Goal: Task Accomplishment & Management: Use online tool/utility

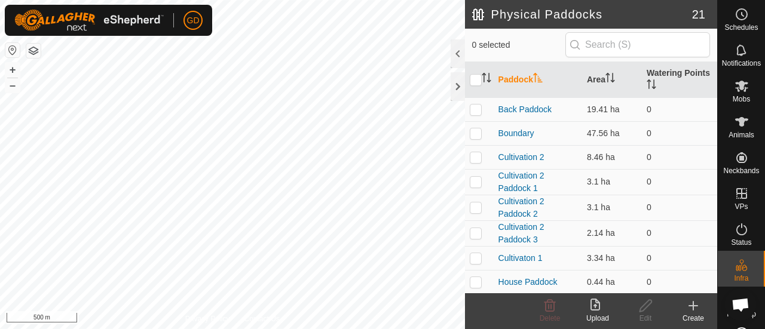
scroll to position [166, 0]
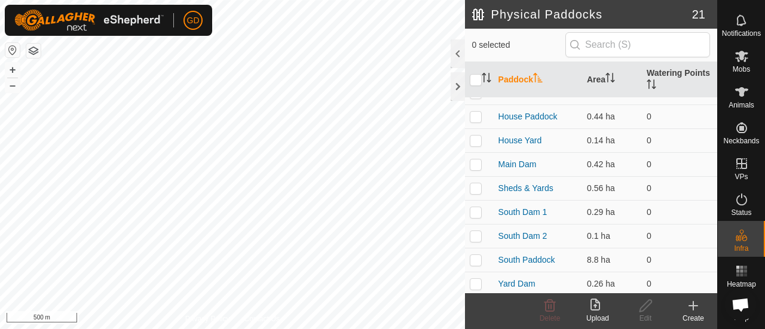
click at [589, 304] on upload-svg-icon at bounding box center [598, 306] width 48 height 14
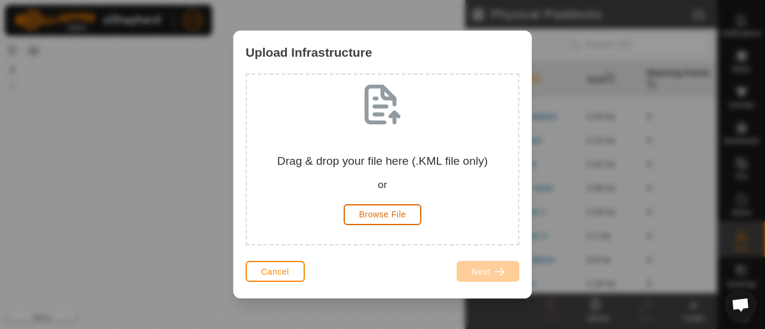
click at [391, 214] on span "Browse File" at bounding box center [382, 215] width 47 height 10
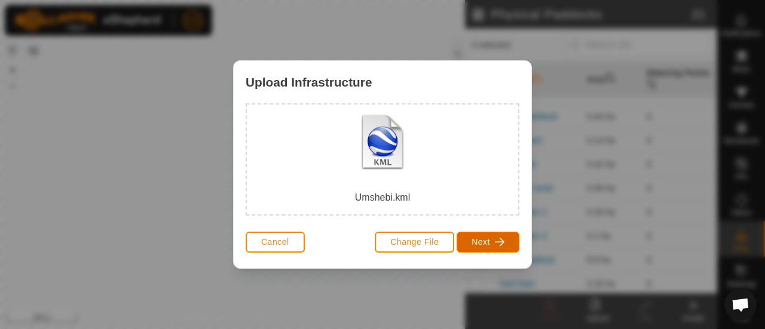
click at [478, 239] on span "Next" at bounding box center [481, 242] width 19 height 10
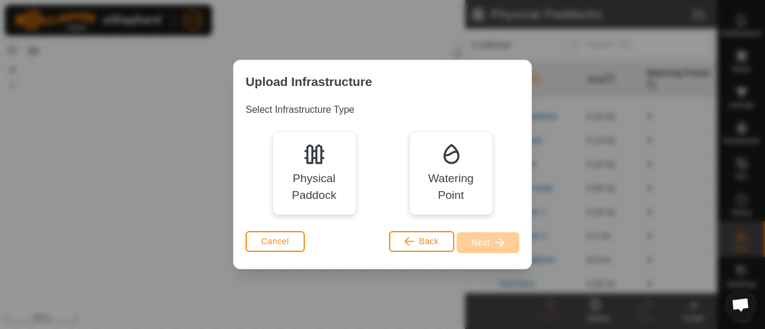
click at [447, 162] on img at bounding box center [451, 154] width 24 height 24
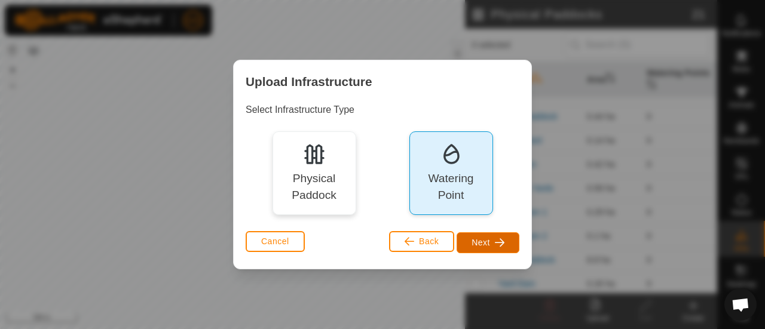
click at [482, 245] on span "Next" at bounding box center [481, 243] width 19 height 10
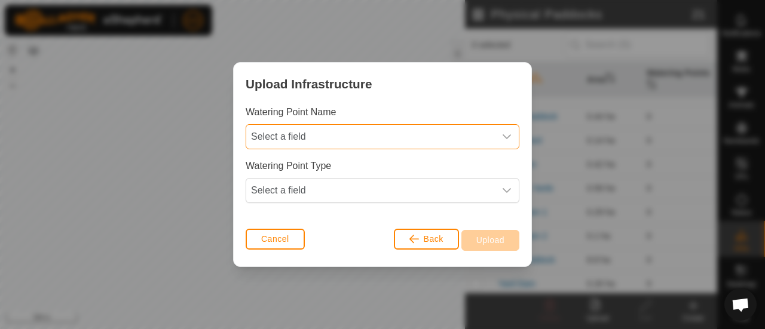
click at [313, 137] on span "Select a field" at bounding box center [370, 137] width 249 height 24
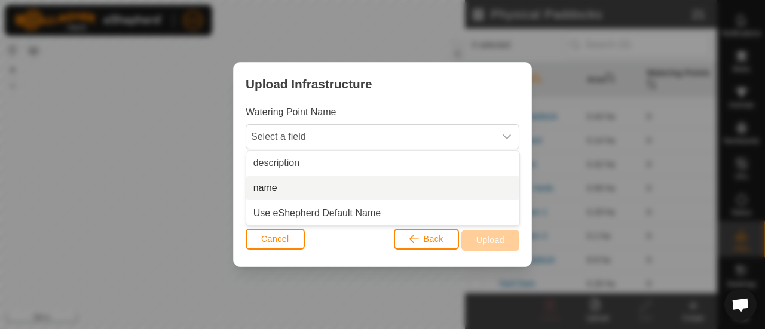
click at [285, 183] on li "name" at bounding box center [382, 188] width 273 height 24
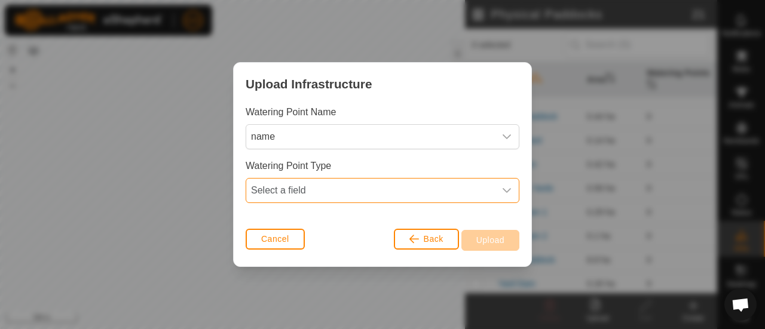
click at [318, 186] on span "Select a field" at bounding box center [370, 191] width 249 height 24
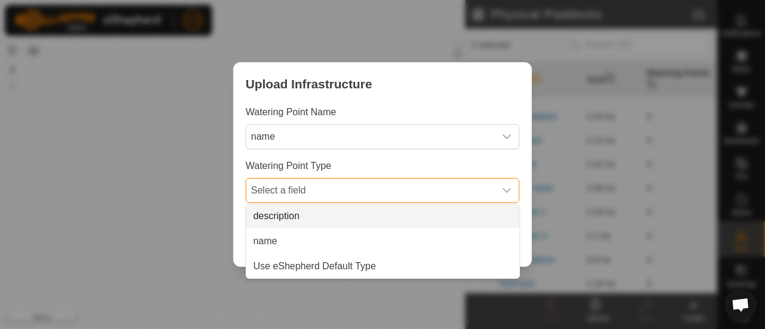
click at [330, 188] on span "Select a field" at bounding box center [370, 191] width 249 height 24
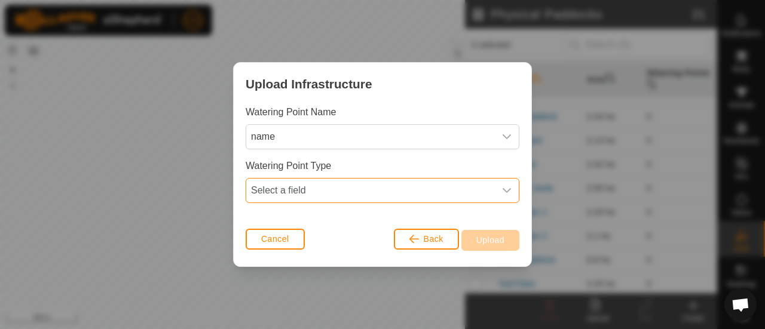
click at [298, 191] on span "Select a field" at bounding box center [370, 191] width 249 height 24
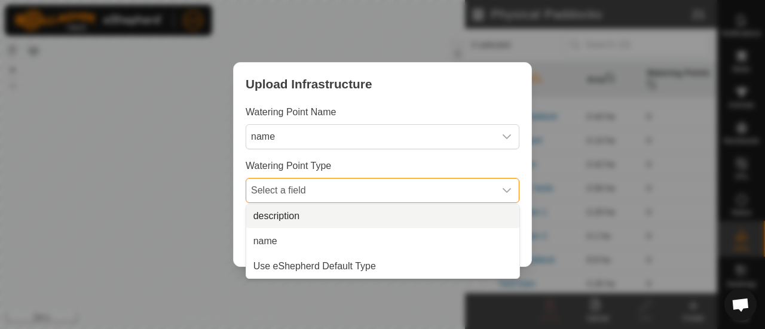
click at [289, 216] on li "description" at bounding box center [382, 216] width 273 height 24
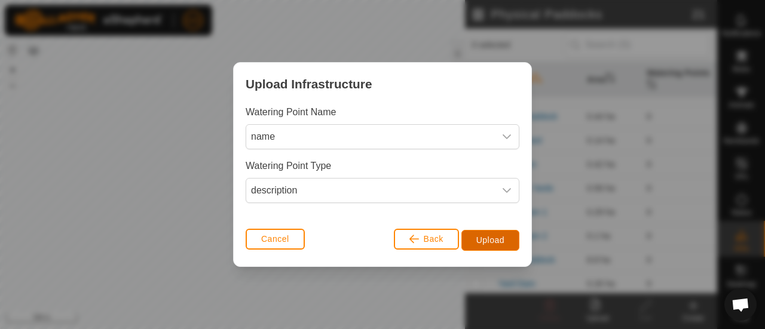
click at [489, 235] on span "Upload" at bounding box center [490, 240] width 28 height 10
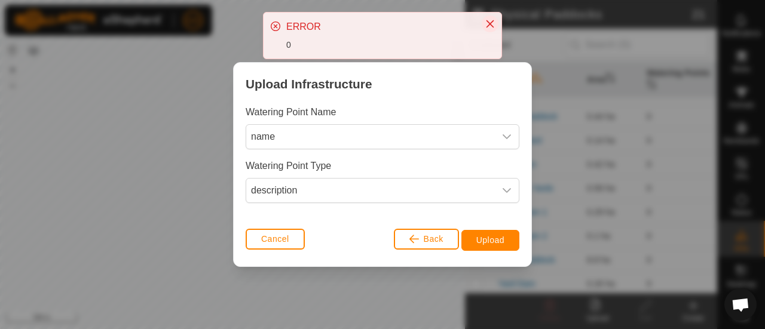
click at [494, 25] on icon "Close" at bounding box center [490, 24] width 10 height 10
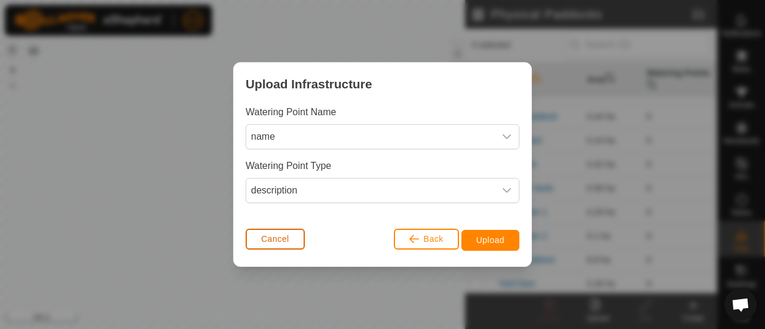
click at [273, 241] on span "Cancel" at bounding box center [275, 239] width 28 height 10
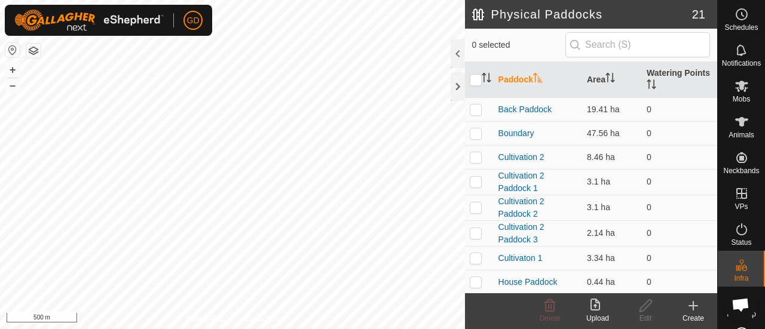
click at [595, 307] on icon at bounding box center [595, 305] width 10 height 12
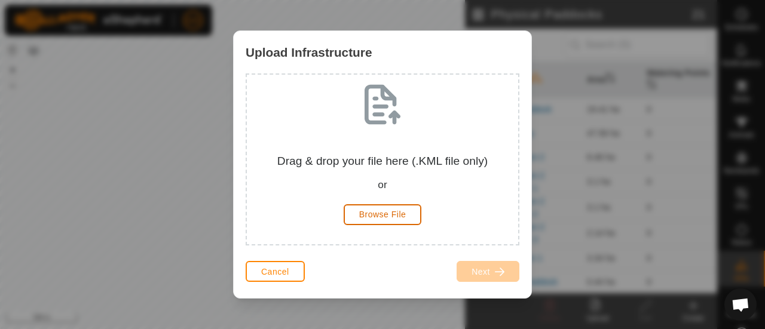
click at [371, 214] on span "Browse File" at bounding box center [382, 215] width 47 height 10
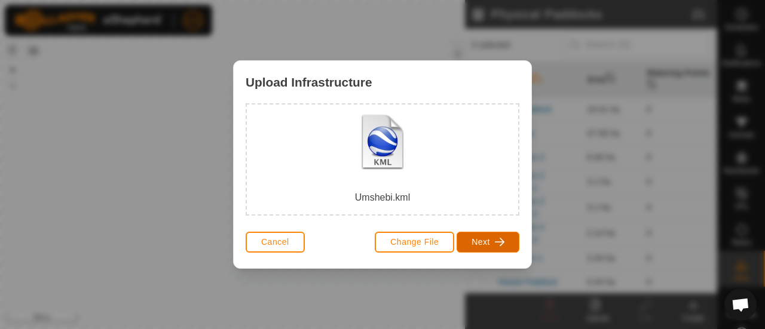
click at [481, 241] on span "Next" at bounding box center [481, 242] width 19 height 10
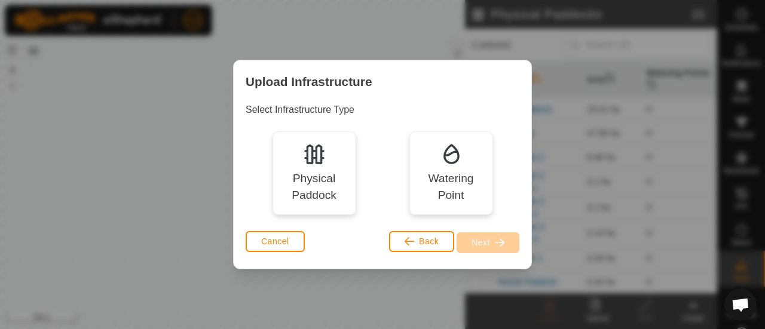
click at [452, 158] on img at bounding box center [451, 154] width 24 height 24
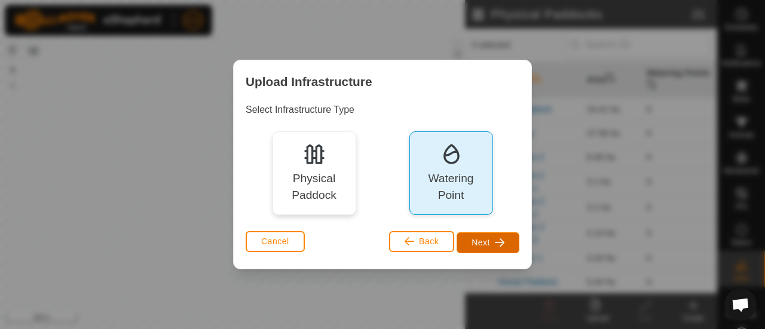
click at [484, 240] on span "Next" at bounding box center [481, 243] width 19 height 10
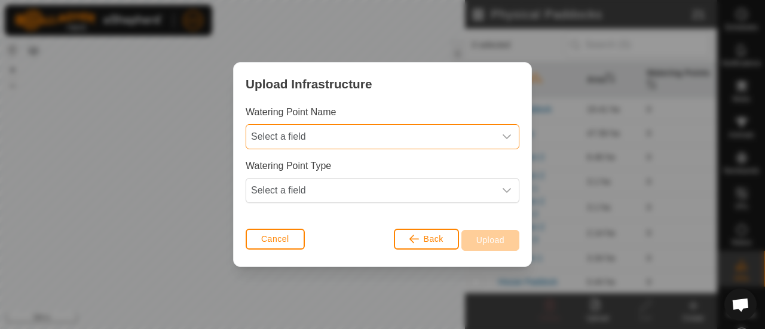
click at [301, 136] on span "Select a field" at bounding box center [370, 137] width 249 height 24
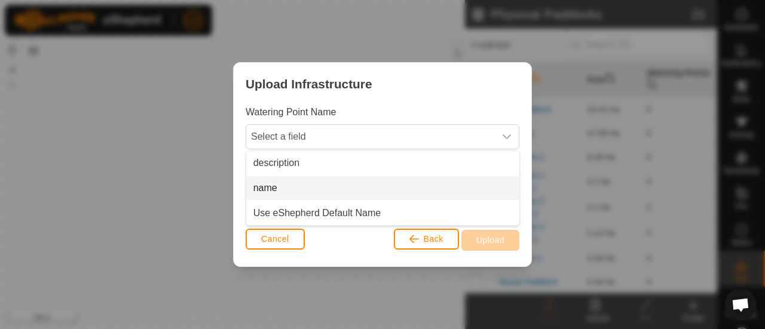
click at [283, 189] on li "name" at bounding box center [382, 188] width 273 height 24
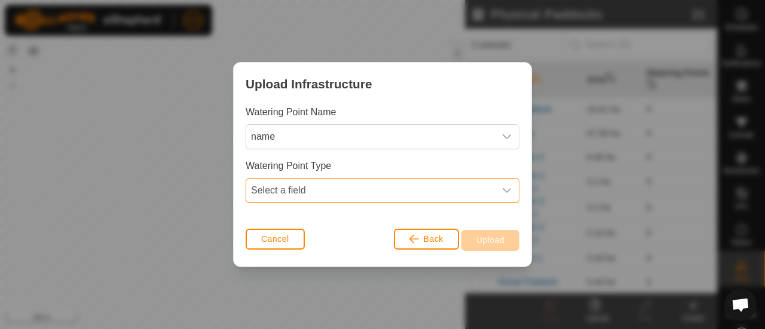
click at [328, 186] on span "Select a field" at bounding box center [370, 191] width 249 height 24
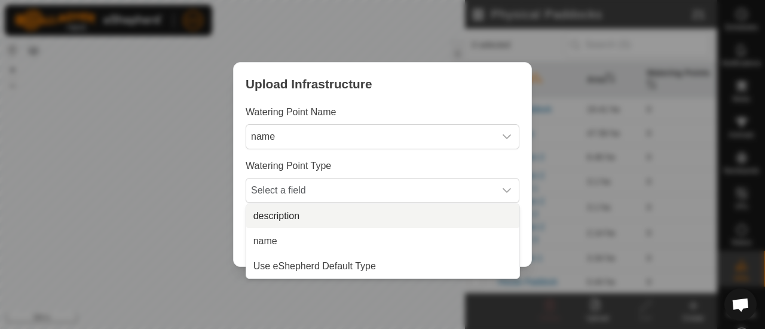
click at [302, 215] on li "description" at bounding box center [382, 216] width 273 height 24
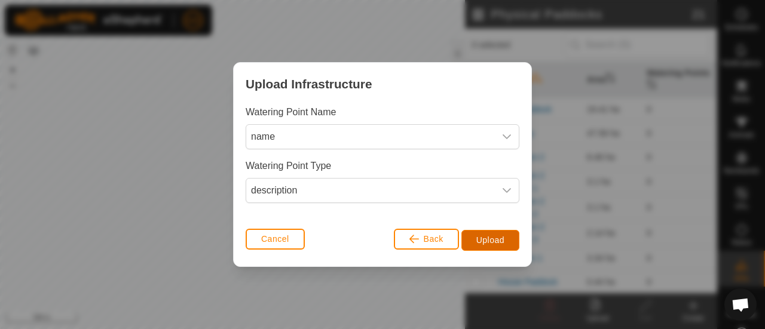
click at [484, 238] on span "Upload" at bounding box center [490, 240] width 28 height 10
click at [490, 238] on span "Upload" at bounding box center [490, 240] width 28 height 10
click at [485, 240] on span "Upload" at bounding box center [490, 240] width 28 height 10
click at [488, 238] on span "Upload" at bounding box center [490, 240] width 28 height 10
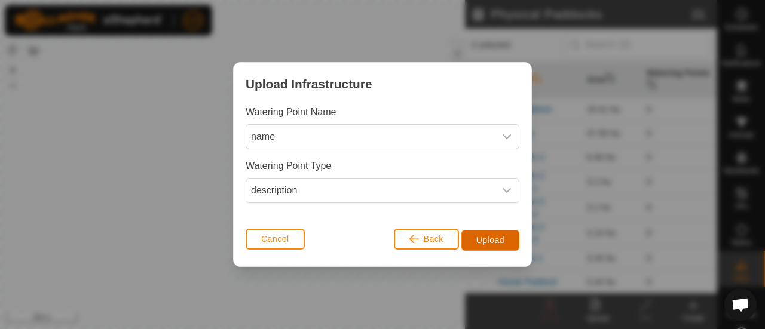
click at [488, 238] on span "Upload" at bounding box center [490, 240] width 28 height 10
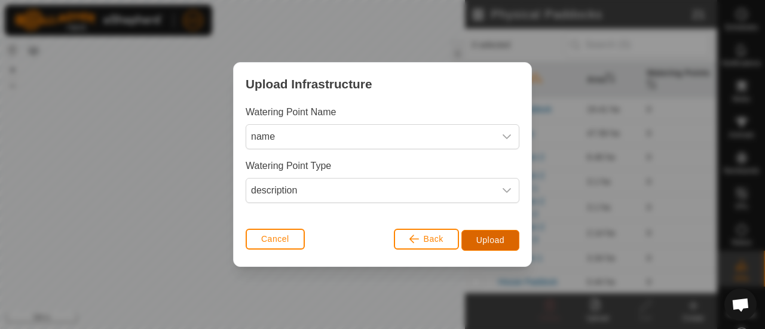
click at [488, 238] on span "Upload" at bounding box center [490, 240] width 28 height 10
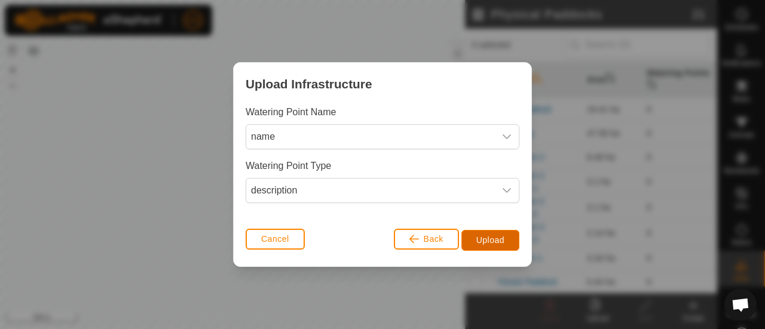
click at [488, 238] on span "Upload" at bounding box center [490, 240] width 28 height 10
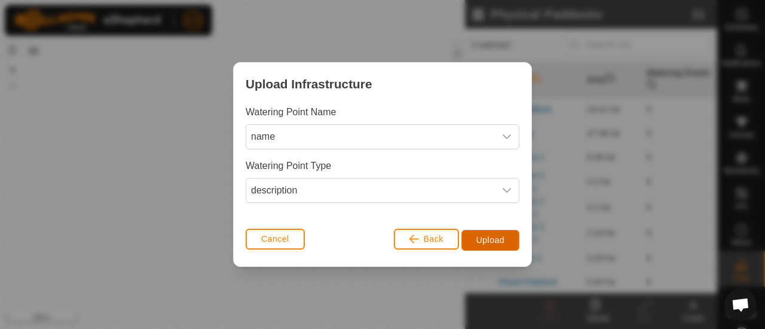
click at [488, 238] on span "Upload" at bounding box center [490, 240] width 28 height 10
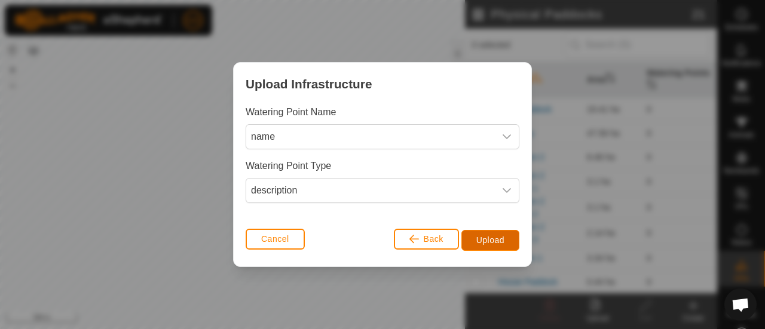
click at [488, 238] on span "Upload" at bounding box center [490, 240] width 28 height 10
click at [279, 240] on span "Cancel" at bounding box center [275, 239] width 28 height 10
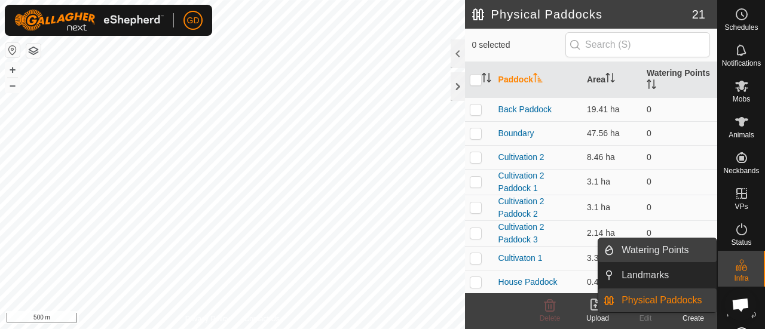
click at [645, 248] on link "Watering Points" at bounding box center [665, 250] width 102 height 24
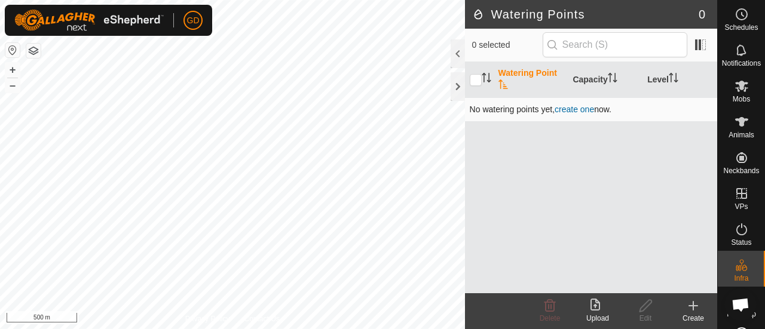
click at [572, 107] on link "create one" at bounding box center [574, 110] width 39 height 10
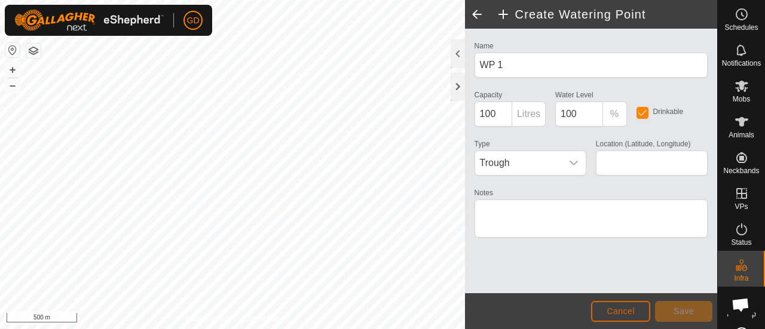
click at [617, 312] on span "Cancel" at bounding box center [621, 312] width 28 height 10
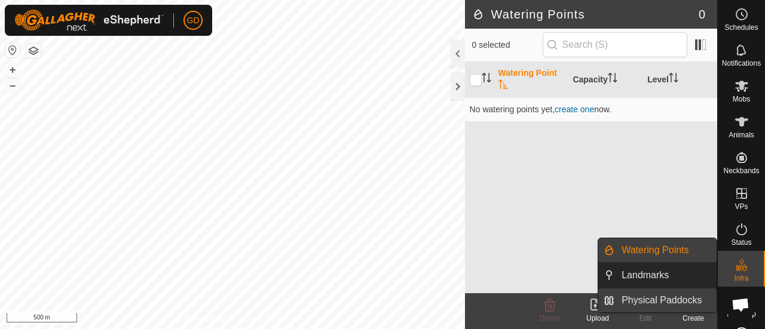
click at [647, 296] on link "Physical Paddocks" at bounding box center [665, 301] width 102 height 24
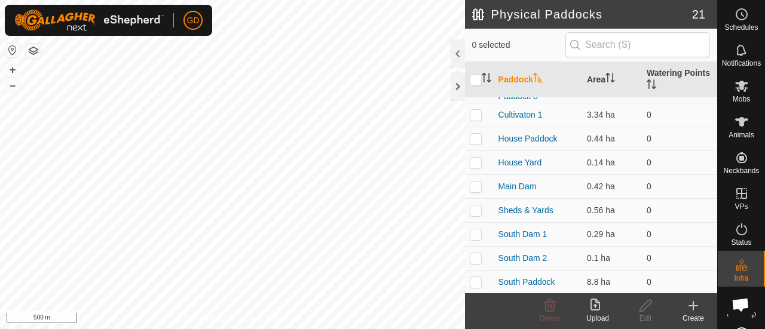
scroll to position [149, 0]
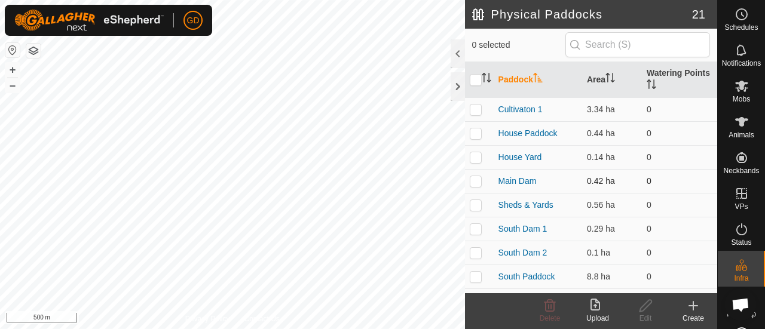
click at [476, 180] on p-checkbox at bounding box center [476, 181] width 12 height 10
checkbox input "true"
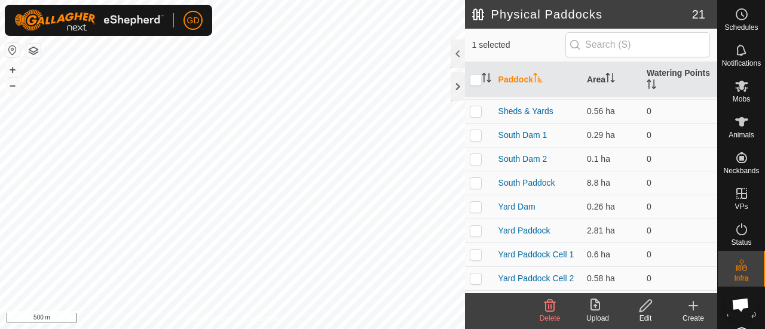
scroll to position [255, 0]
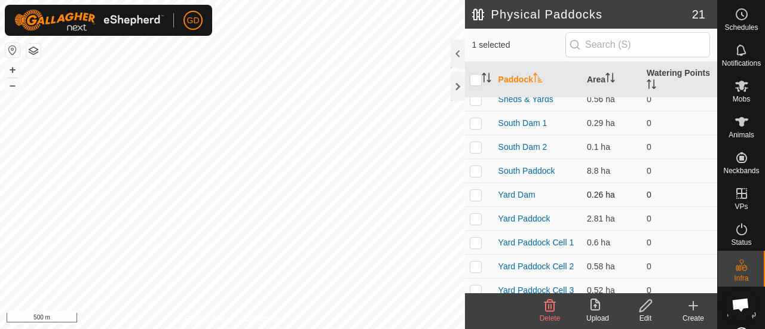
click at [475, 190] on p-checkbox at bounding box center [476, 195] width 12 height 10
checkbox input "true"
click at [476, 119] on p-checkbox at bounding box center [476, 123] width 12 height 10
checkbox input "true"
click at [478, 138] on td at bounding box center [479, 147] width 29 height 24
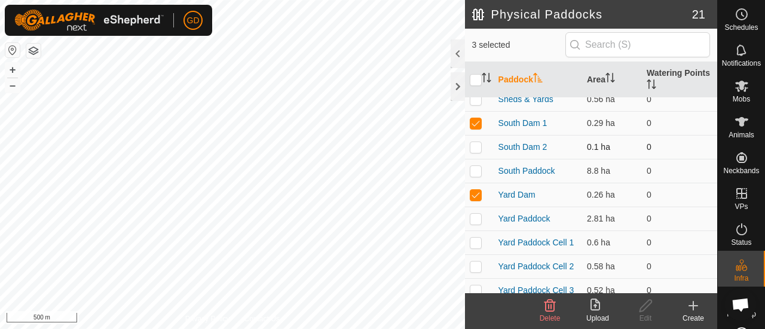
checkbox input "true"
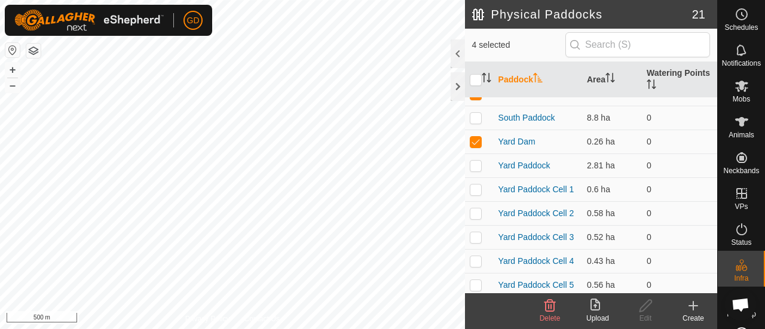
scroll to position [318, 0]
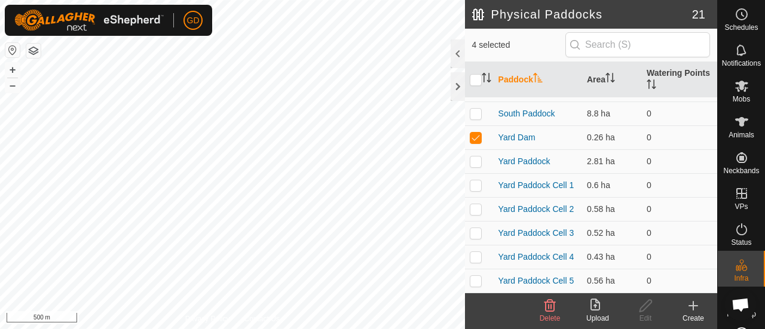
click at [550, 304] on icon at bounding box center [550, 306] width 14 height 14
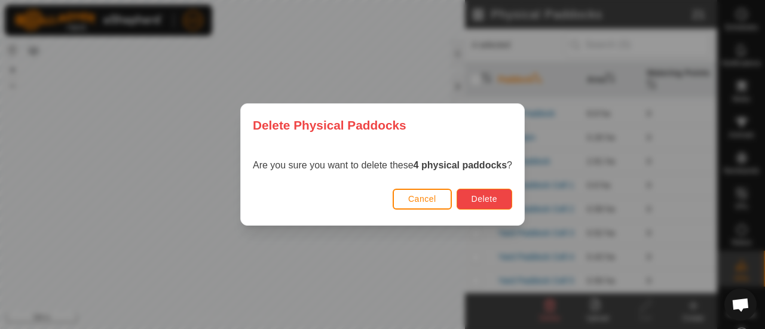
click at [476, 198] on span "Delete" at bounding box center [485, 199] width 26 height 10
checkbox input "false"
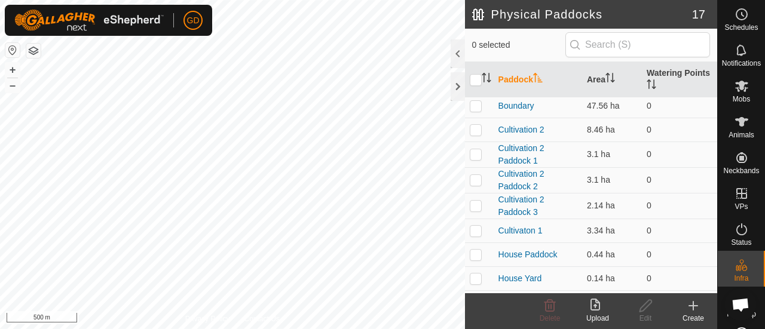
scroll to position [0, 0]
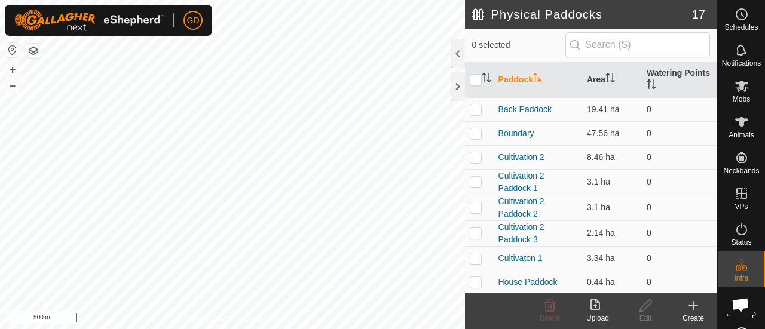
click at [593, 304] on icon at bounding box center [597, 306] width 14 height 14
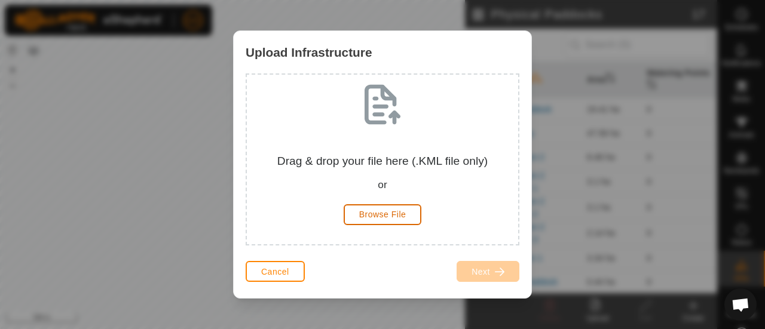
click at [379, 214] on span "Browse File" at bounding box center [382, 215] width 47 height 10
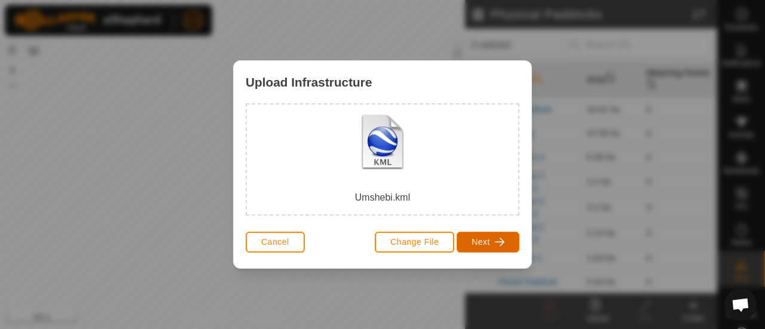
click at [486, 237] on span "Next" at bounding box center [481, 242] width 19 height 10
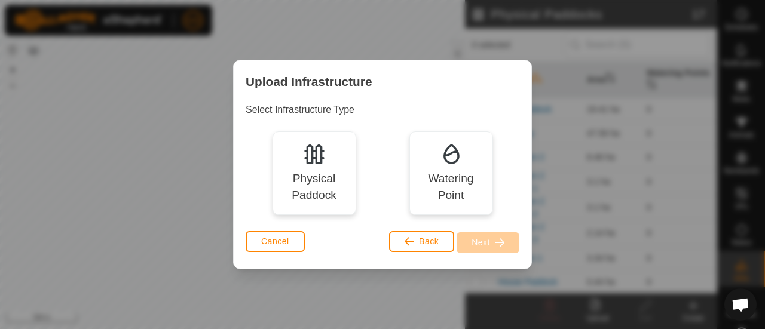
click at [451, 158] on img at bounding box center [451, 154] width 24 height 24
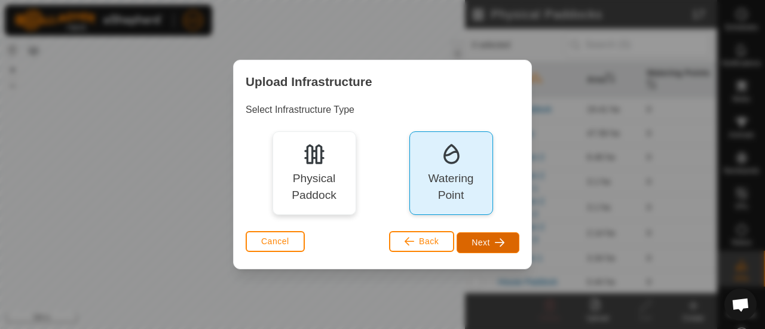
click at [482, 244] on span "Next" at bounding box center [481, 243] width 19 height 10
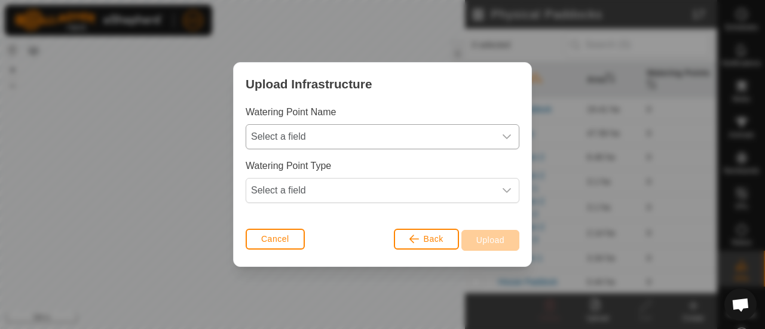
click at [302, 141] on span "Select a field" at bounding box center [370, 137] width 249 height 24
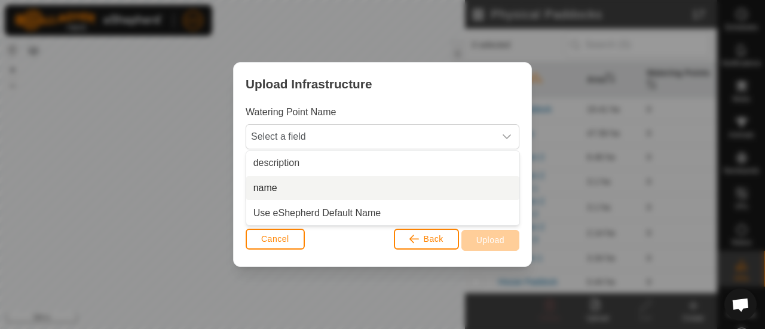
click at [281, 188] on li "name" at bounding box center [382, 188] width 273 height 24
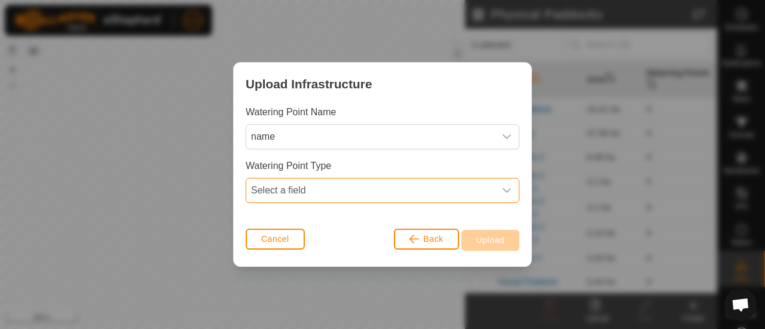
click at [314, 198] on span "Select a field" at bounding box center [370, 191] width 249 height 24
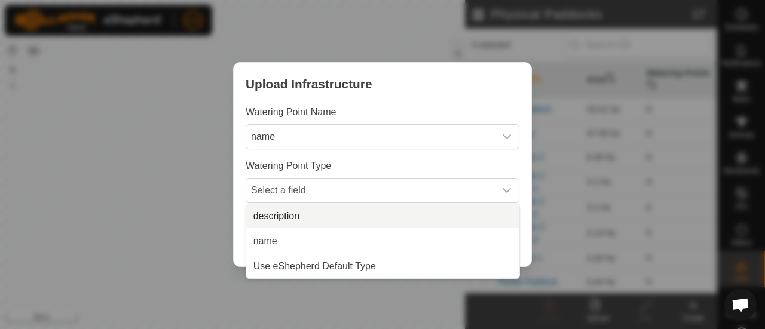
click at [295, 212] on li "description" at bounding box center [382, 216] width 273 height 24
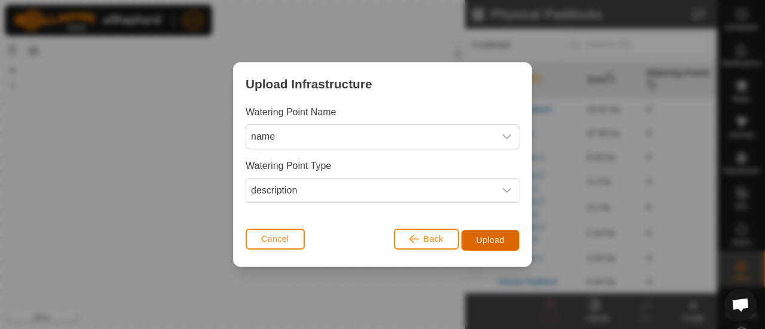
click at [489, 240] on span "Upload" at bounding box center [490, 240] width 28 height 10
click at [485, 238] on span "Upload" at bounding box center [490, 240] width 28 height 10
click at [271, 241] on span "Cancel" at bounding box center [275, 239] width 28 height 10
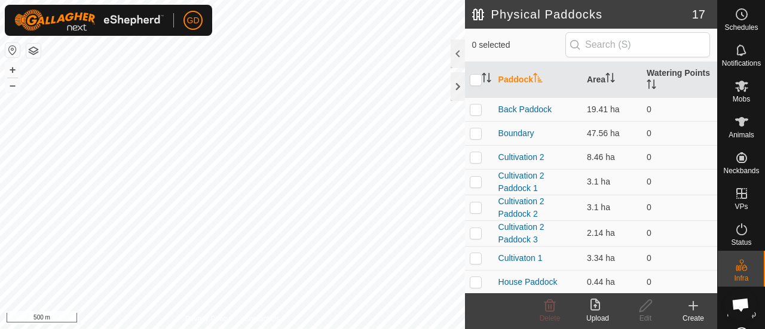
click at [596, 304] on icon at bounding box center [597, 306] width 14 height 14
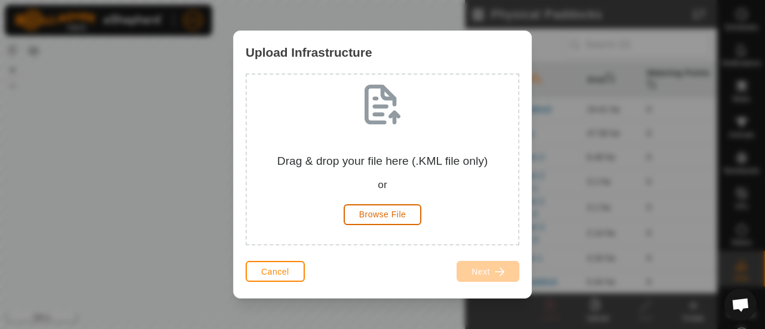
click at [365, 210] on span "Browse File" at bounding box center [382, 215] width 47 height 10
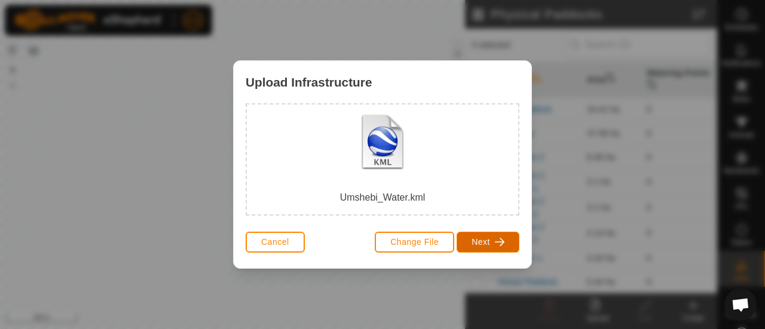
click at [479, 237] on span "Next" at bounding box center [481, 242] width 19 height 10
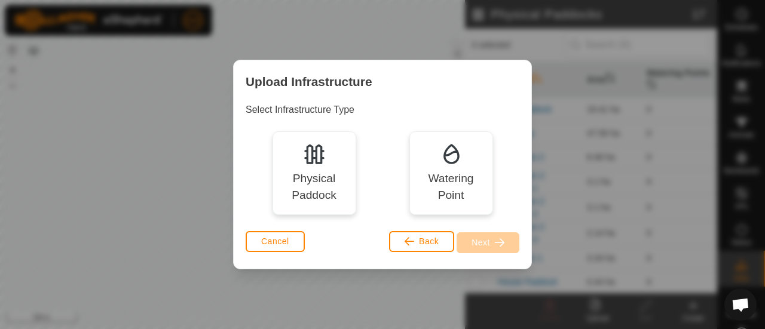
click at [451, 175] on div "Watering Point" at bounding box center [451, 187] width 66 height 35
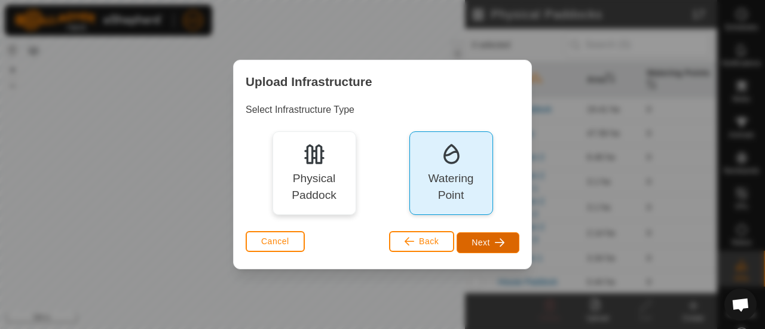
click at [479, 238] on span "Next" at bounding box center [481, 243] width 19 height 10
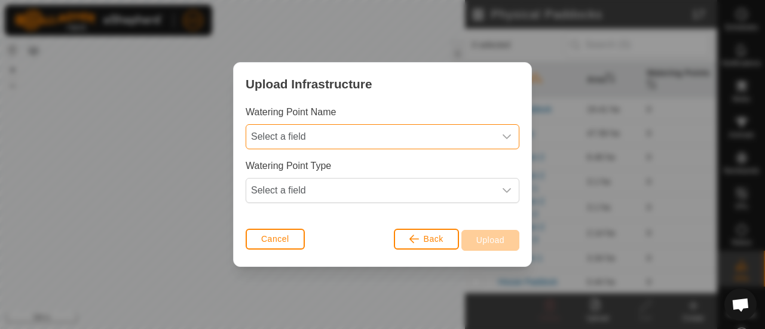
click at [311, 140] on span "Select a field" at bounding box center [370, 137] width 249 height 24
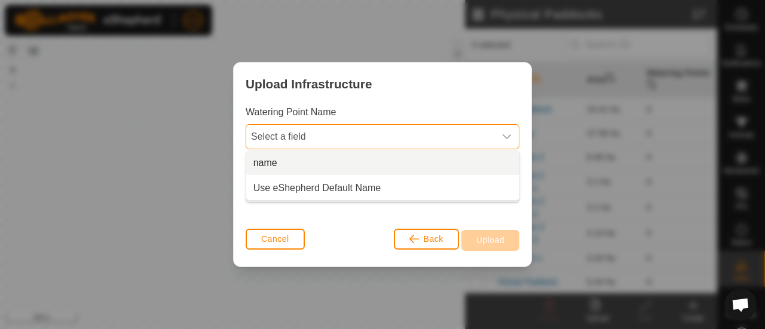
click at [285, 164] on li "name" at bounding box center [382, 163] width 273 height 24
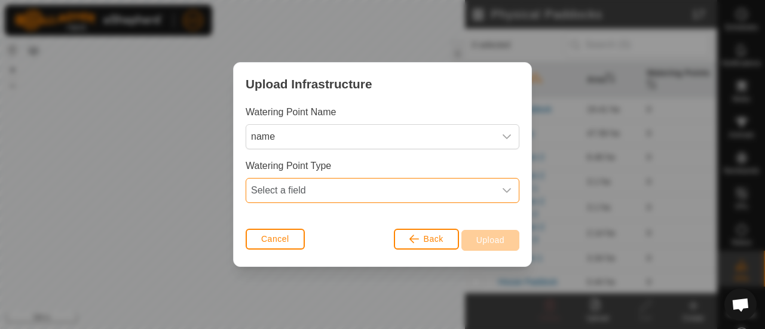
click at [304, 191] on span "Select a field" at bounding box center [370, 191] width 249 height 24
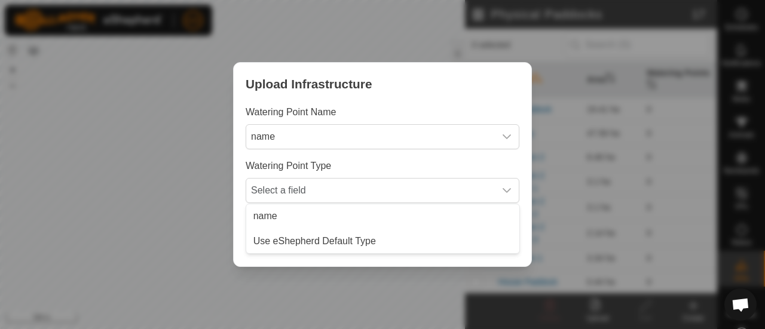
click at [350, 159] on div "Watering Point Type Select a field" at bounding box center [383, 181] width 274 height 44
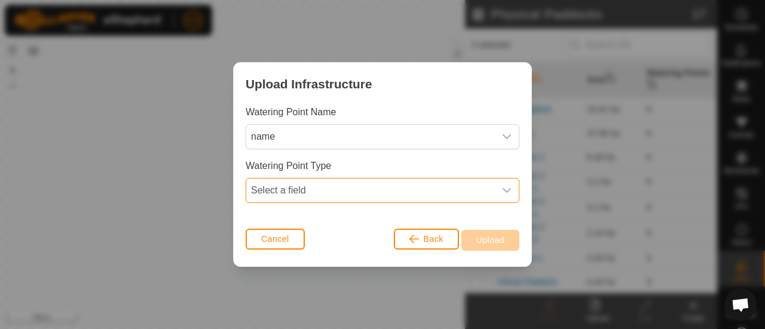
click at [287, 191] on span "Select a field" at bounding box center [370, 191] width 249 height 24
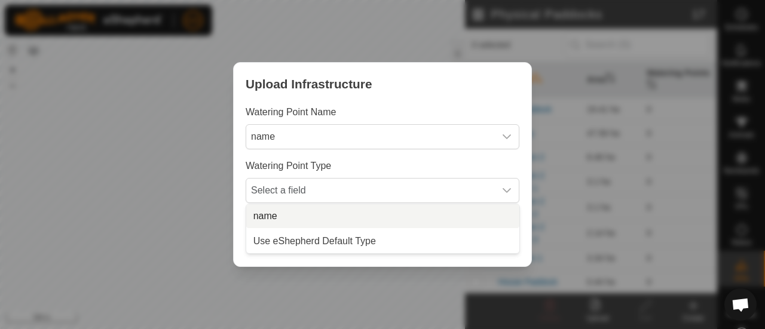
click at [274, 220] on li "name" at bounding box center [382, 216] width 273 height 24
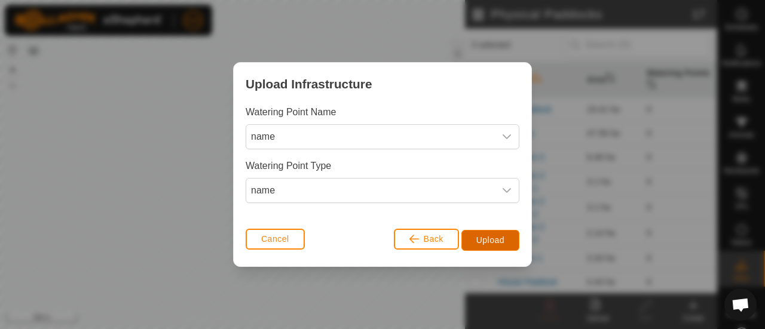
click at [484, 238] on span "Upload" at bounding box center [490, 240] width 28 height 10
click at [483, 235] on span "Upload" at bounding box center [490, 240] width 28 height 10
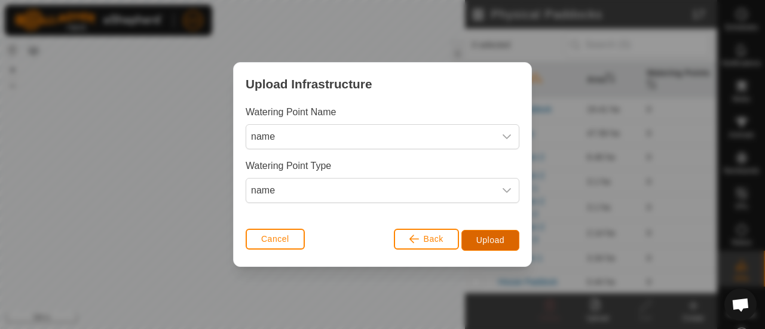
click at [483, 235] on span "Upload" at bounding box center [490, 240] width 28 height 10
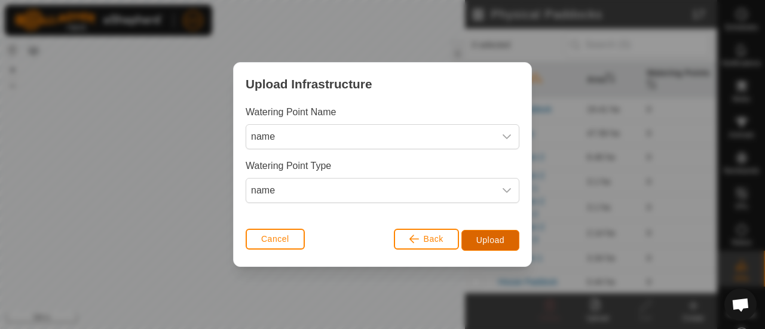
click at [483, 235] on span "Upload" at bounding box center [490, 240] width 28 height 10
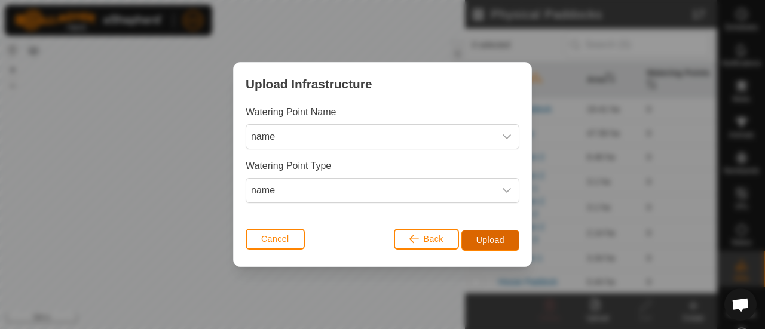
click at [483, 235] on span "Upload" at bounding box center [490, 240] width 28 height 10
click at [280, 243] on span "Cancel" at bounding box center [275, 239] width 28 height 10
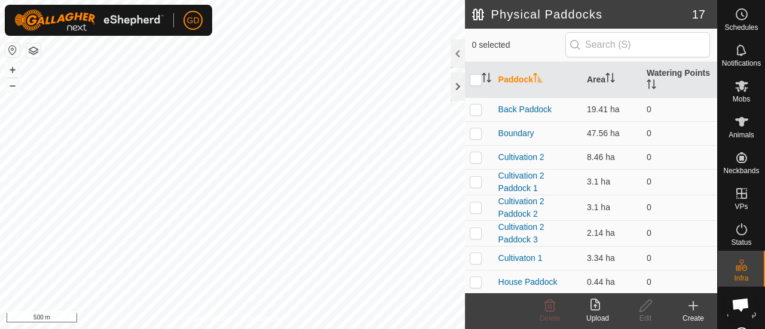
click at [596, 302] on icon at bounding box center [595, 305] width 10 height 12
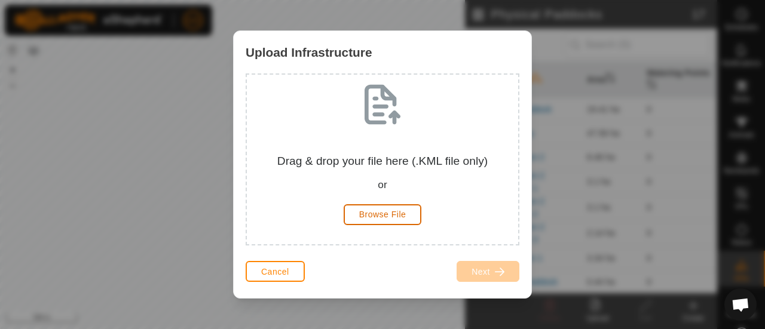
click at [378, 215] on span "Browse File" at bounding box center [382, 215] width 47 height 10
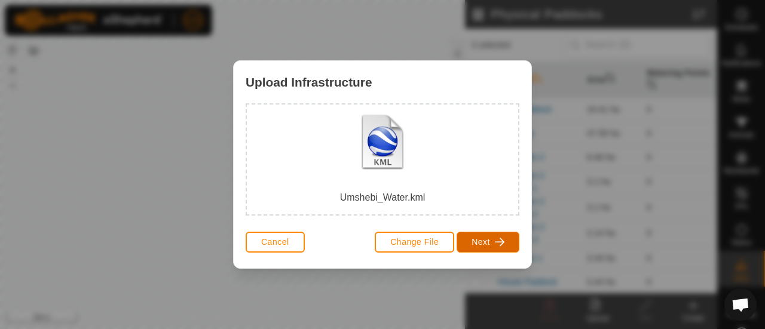
click at [481, 238] on span "Next" at bounding box center [481, 242] width 19 height 10
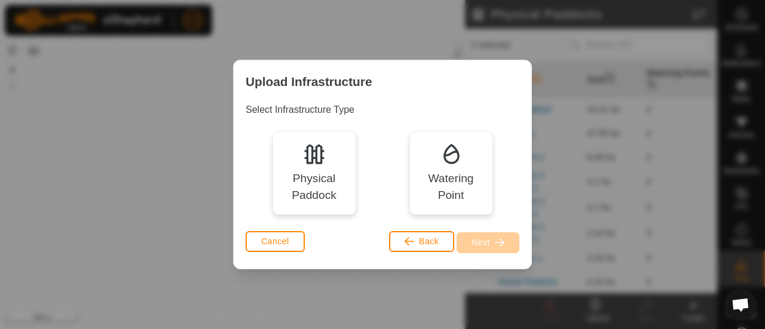
click at [453, 160] on img at bounding box center [451, 154] width 24 height 24
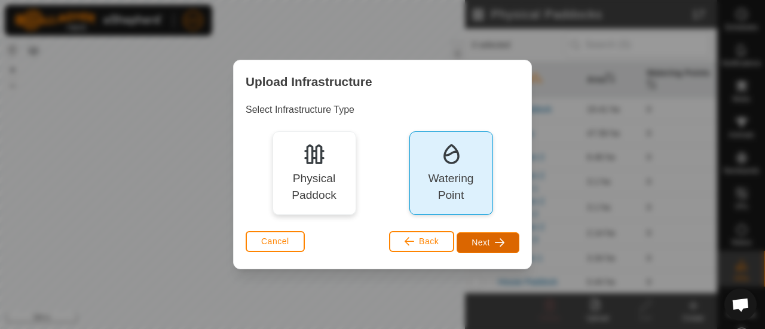
click at [479, 248] on button "Next" at bounding box center [488, 242] width 63 height 21
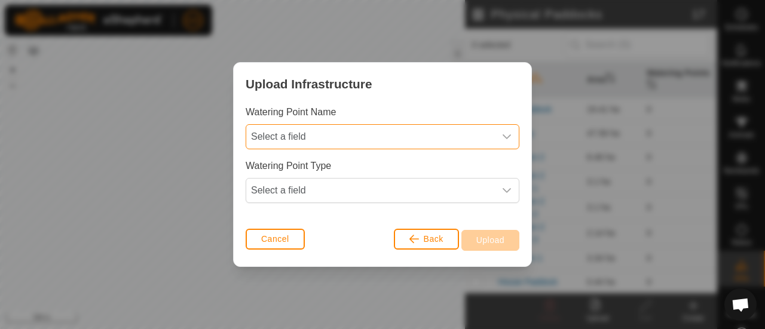
click at [287, 141] on span "Select a field" at bounding box center [370, 137] width 249 height 24
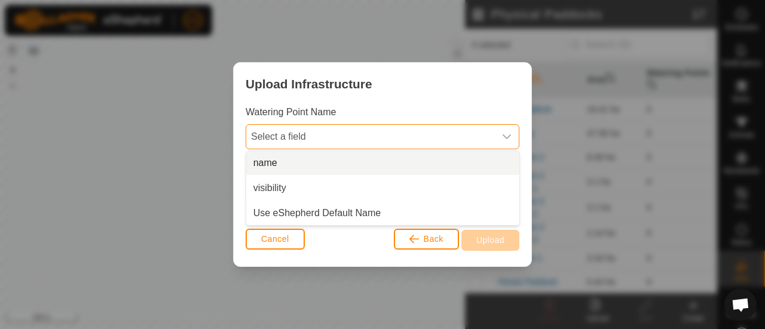
click at [282, 168] on li "name" at bounding box center [382, 163] width 273 height 24
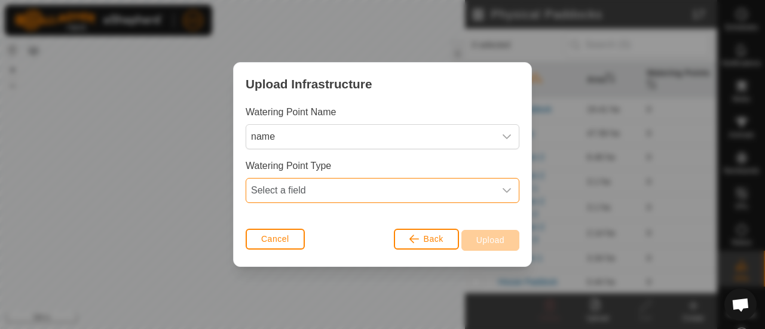
click at [307, 197] on span "Select a field" at bounding box center [370, 191] width 249 height 24
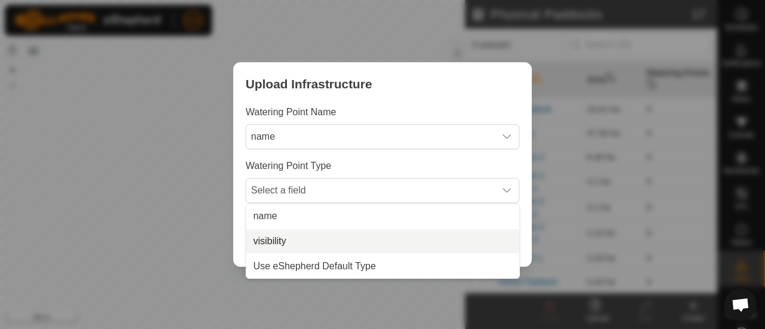
click at [293, 243] on li "visibility" at bounding box center [382, 241] width 273 height 24
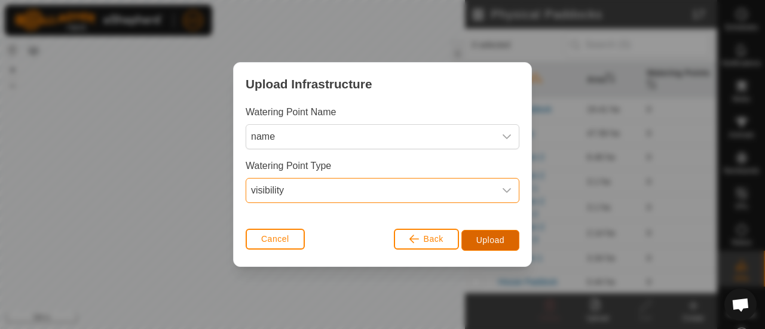
click at [483, 237] on span "Upload" at bounding box center [490, 240] width 28 height 10
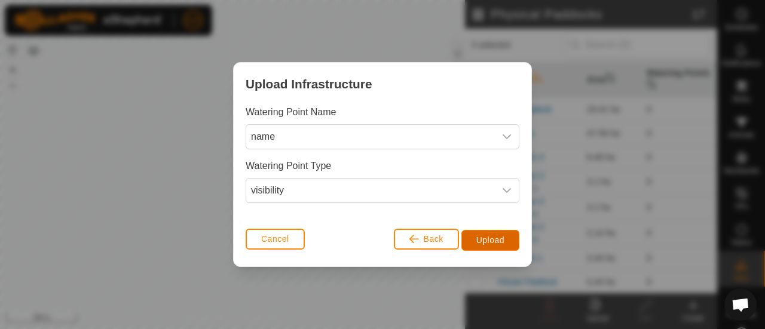
click at [483, 237] on span "Upload" at bounding box center [490, 240] width 28 height 10
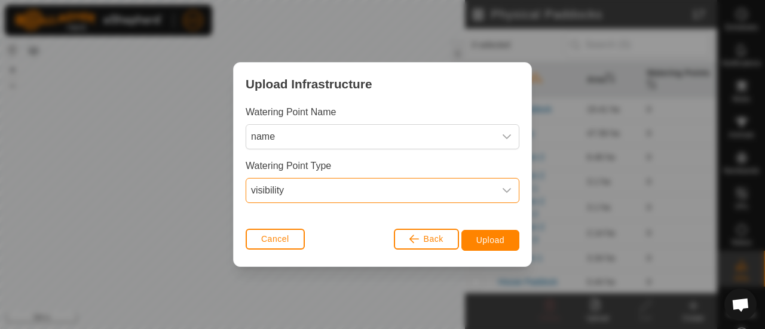
click at [277, 192] on span "visibility" at bounding box center [370, 191] width 249 height 24
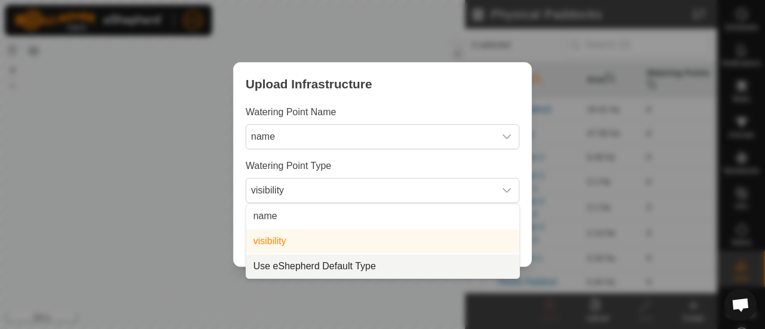
click at [280, 266] on li "Use eShepherd Default Type" at bounding box center [382, 267] width 273 height 24
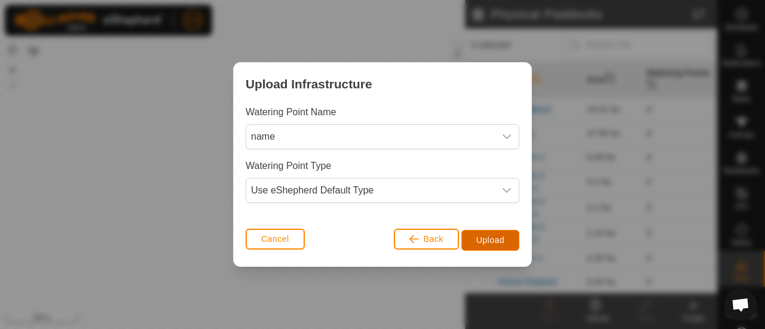
click at [489, 235] on span "Upload" at bounding box center [490, 240] width 28 height 10
click at [485, 235] on span "Upload" at bounding box center [490, 240] width 28 height 10
click at [480, 238] on span "Upload" at bounding box center [490, 240] width 28 height 10
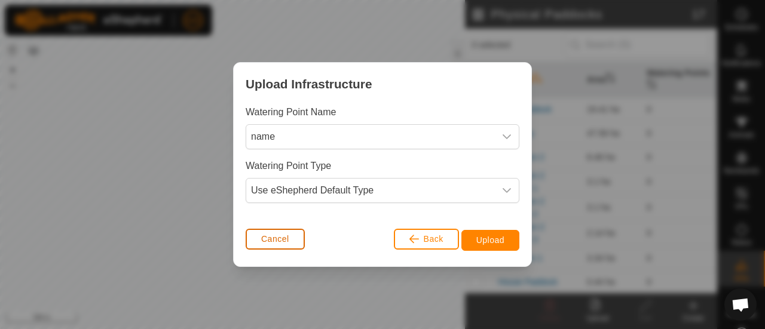
click at [273, 237] on span "Cancel" at bounding box center [275, 239] width 28 height 10
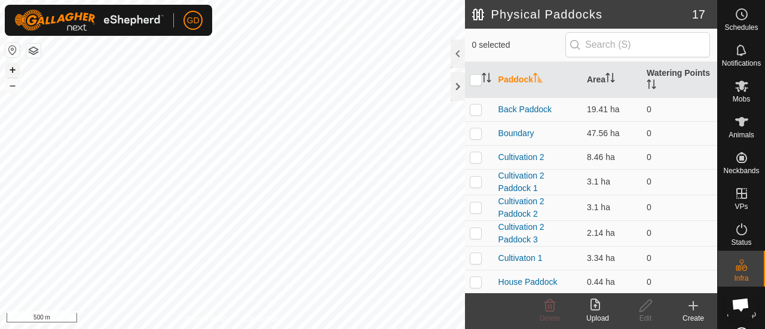
click at [11, 69] on button "+" at bounding box center [12, 70] width 14 height 14
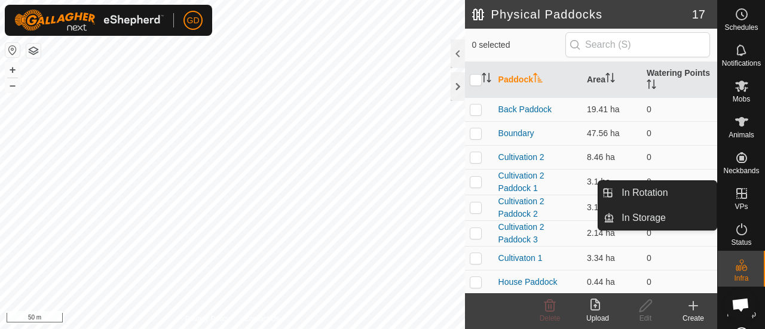
click at [735, 191] on icon at bounding box center [742, 193] width 14 height 14
click at [735, 192] on icon at bounding box center [742, 193] width 14 height 14
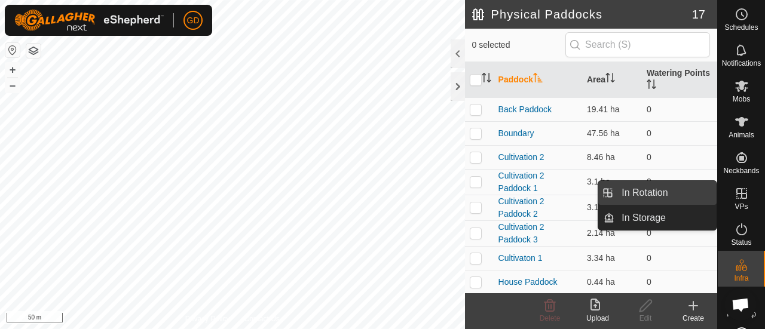
click at [640, 192] on link "In Rotation" at bounding box center [665, 193] width 102 height 24
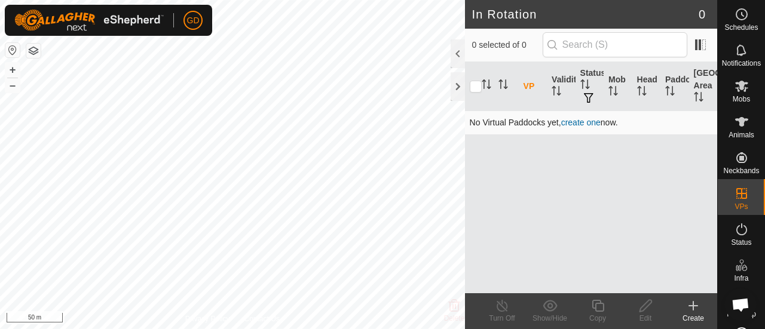
click at [579, 118] on link "create one" at bounding box center [580, 123] width 39 height 10
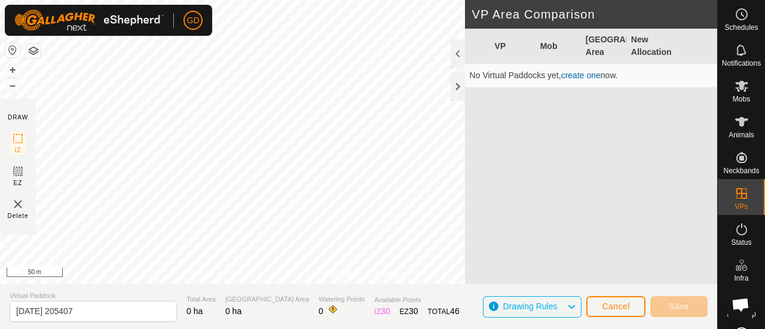
click at [571, 307] on icon at bounding box center [572, 307] width 10 height 16
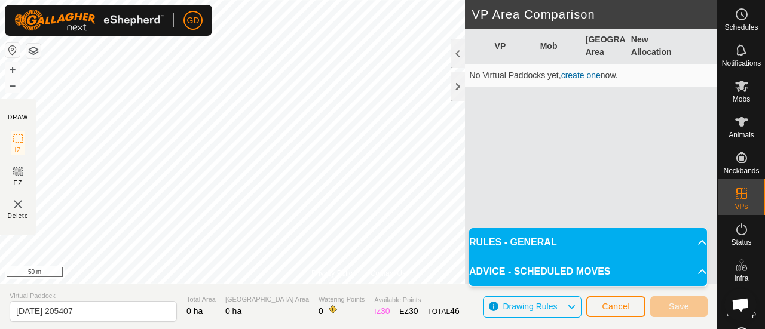
click at [571, 307] on icon at bounding box center [572, 307] width 10 height 16
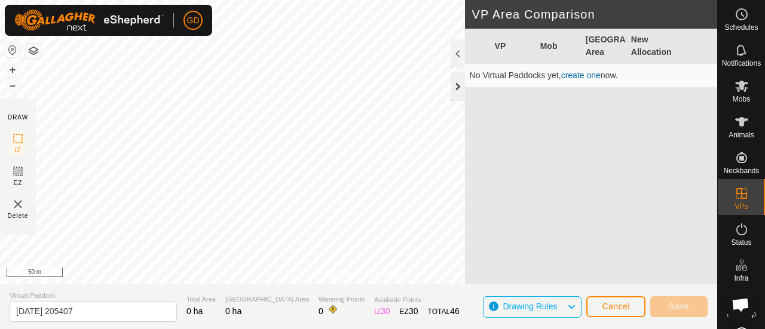
click at [457, 86] on div at bounding box center [458, 86] width 14 height 29
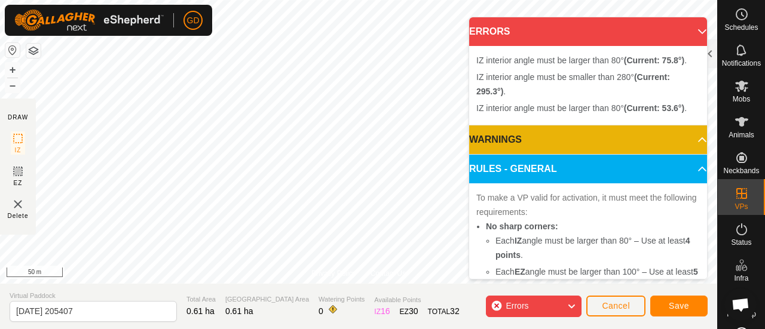
click at [685, 134] on p-accordion-header "WARNINGS" at bounding box center [588, 140] width 238 height 29
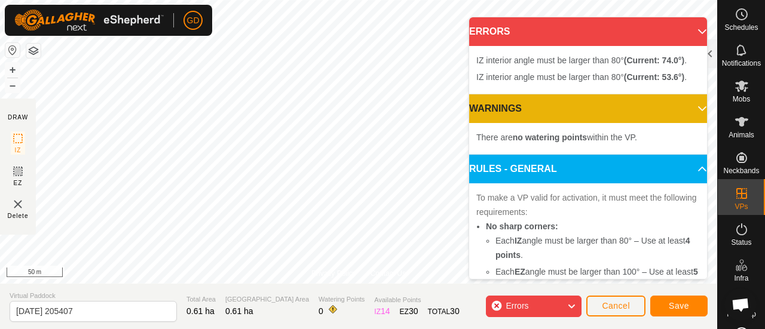
click at [569, 76] on span "IZ interior angle must be larger than 80° (Current: 53.6°) ." at bounding box center [581, 77] width 210 height 10
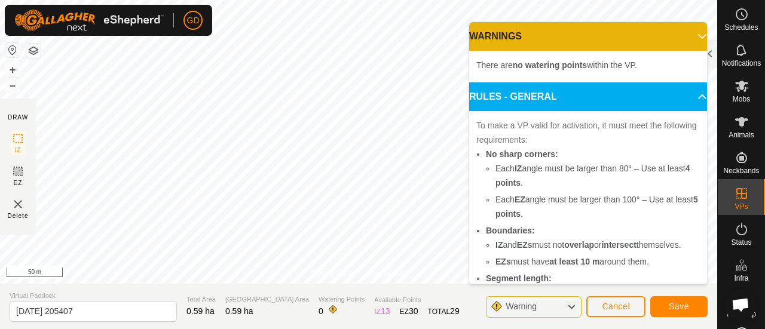
click at [528, 92] on p-accordion-header "RULES - GENERAL" at bounding box center [588, 96] width 238 height 29
click at [11, 69] on button "+" at bounding box center [12, 70] width 14 height 14
click at [563, 329] on html "GD Schedules Notifications Mobs Animals Neckbands VPs Status Infra Heatmap Help…" at bounding box center [382, 164] width 765 height 329
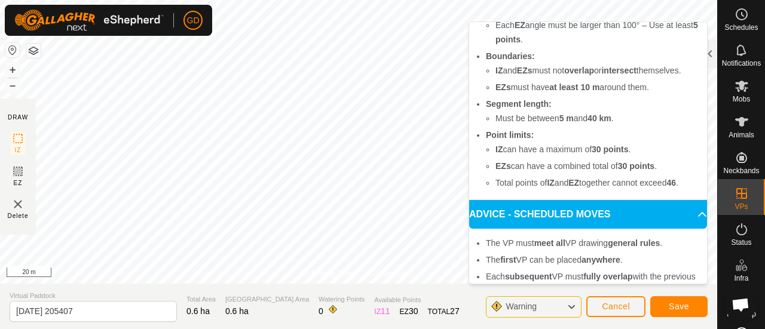
scroll to position [243, 0]
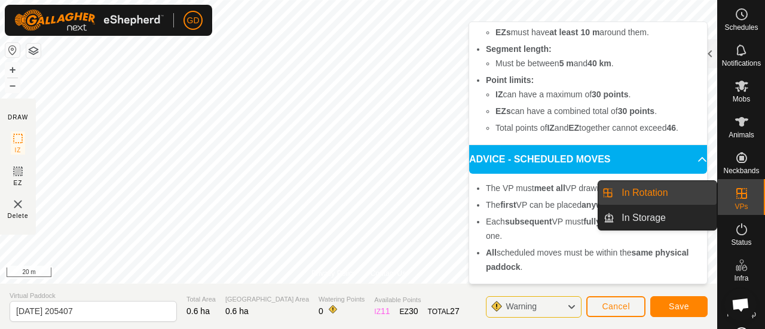
click at [735, 191] on icon at bounding box center [742, 193] width 14 height 14
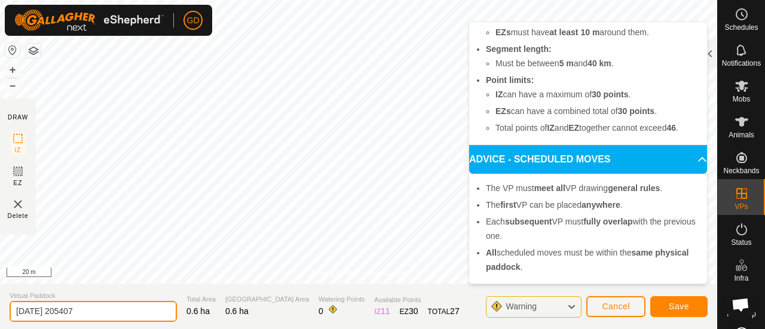
drag, startPoint x: 92, startPoint y: 311, endPoint x: 16, endPoint y: 311, distance: 75.9
click at [16, 311] on input "[DATE] 205407" at bounding box center [93, 311] width 167 height 21
click at [21, 313] on input "C1" at bounding box center [93, 311] width 167 height 21
click at [53, 311] on input "C001" at bounding box center [93, 311] width 167 height 21
type input "C001"
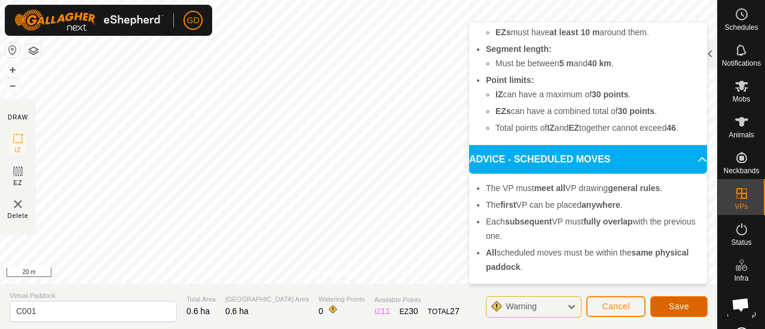
click at [669, 307] on span "Save" at bounding box center [679, 307] width 20 height 10
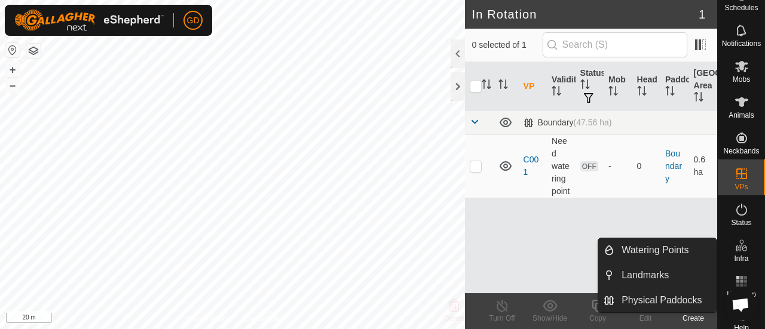
scroll to position [38, 0]
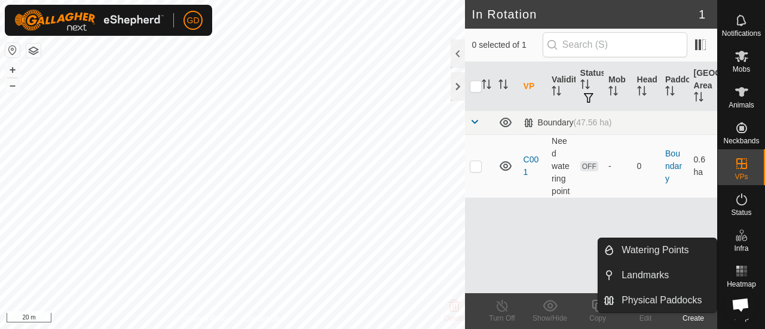
click at [735, 235] on icon at bounding box center [738, 238] width 6 height 6
click at [645, 302] on link "Physical Paddocks" at bounding box center [665, 301] width 102 height 24
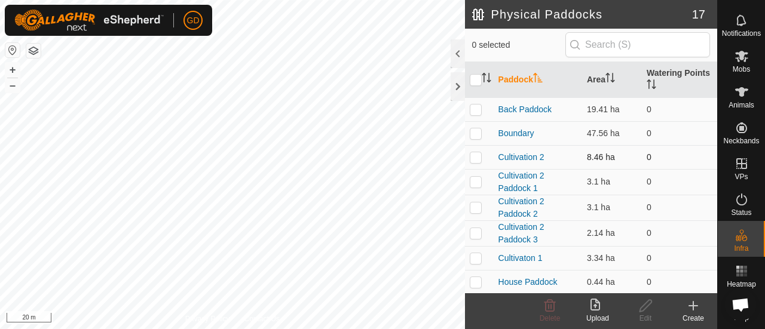
click at [476, 157] on p-checkbox at bounding box center [476, 157] width 12 height 10
checkbox input "false"
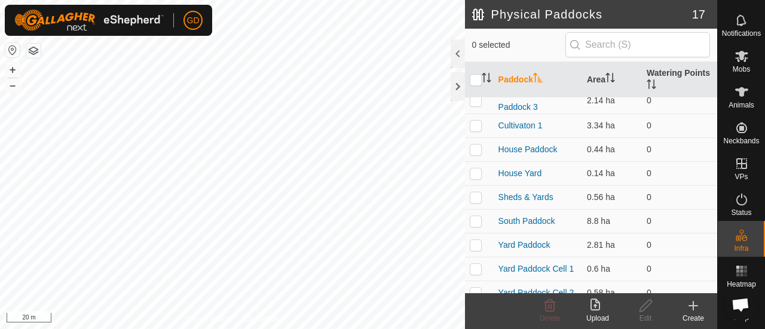
scroll to position [134, 0]
click at [475, 243] on p-checkbox at bounding box center [476, 244] width 12 height 10
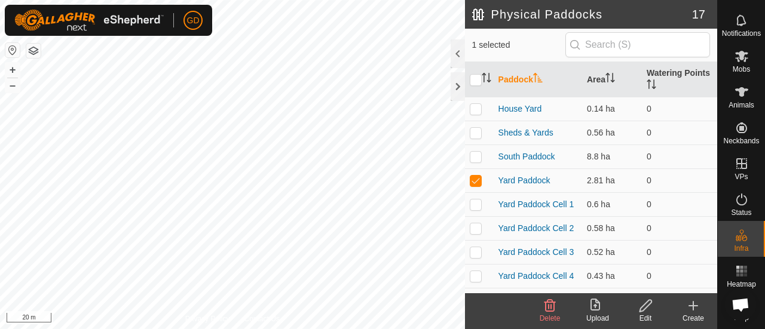
scroll to position [222, 0]
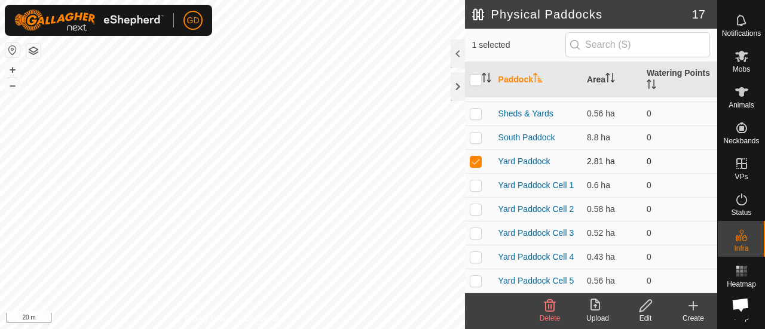
click at [476, 157] on p-checkbox at bounding box center [476, 162] width 12 height 10
checkbox input "false"
click at [476, 180] on p-checkbox at bounding box center [476, 185] width 12 height 10
checkbox input "true"
click at [475, 206] on p-checkbox at bounding box center [476, 209] width 12 height 10
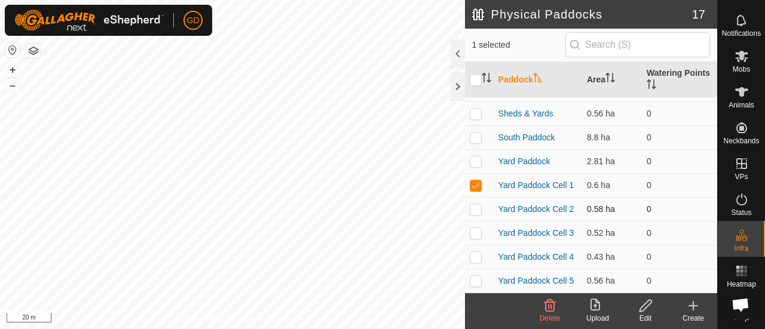
checkbox input "true"
click at [476, 229] on p-checkbox at bounding box center [476, 233] width 12 height 10
checkbox input "true"
click at [476, 255] on p-checkbox at bounding box center [476, 257] width 12 height 10
checkbox input "true"
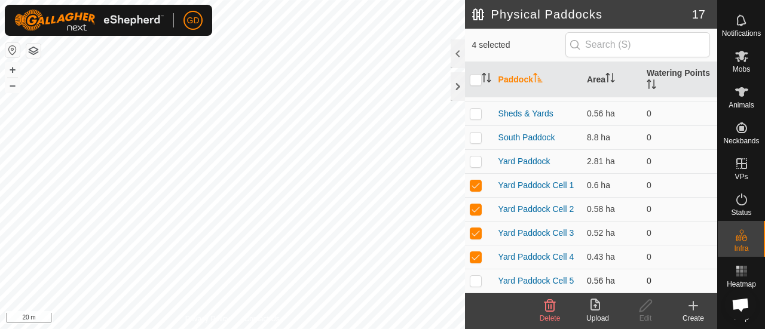
click at [478, 279] on p-checkbox at bounding box center [476, 281] width 12 height 10
checkbox input "true"
click at [548, 309] on icon at bounding box center [549, 306] width 11 height 12
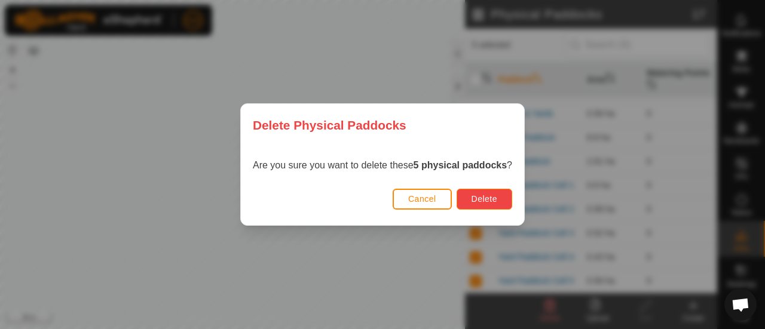
click at [475, 197] on span "Delete" at bounding box center [485, 199] width 26 height 10
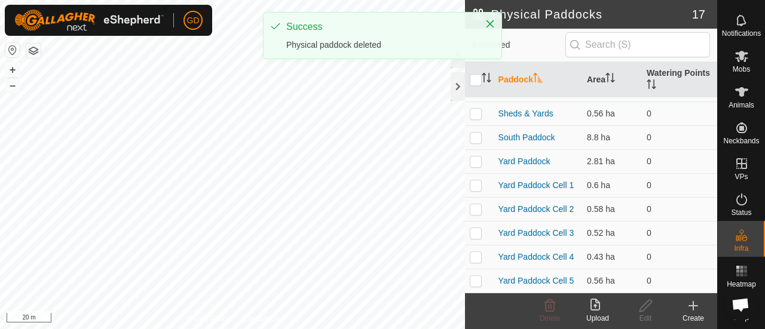
checkbox input "false"
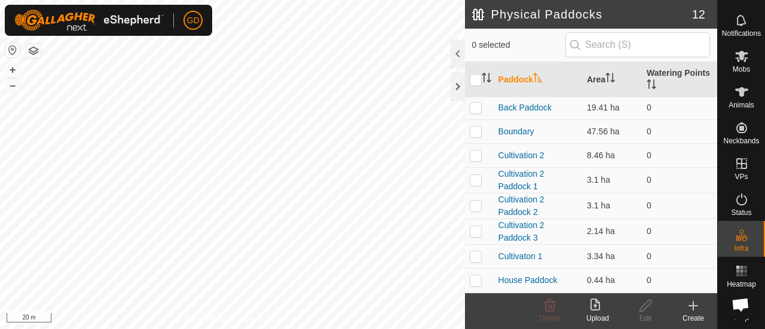
scroll to position [0, 0]
click at [14, 87] on button "–" at bounding box center [12, 85] width 14 height 14
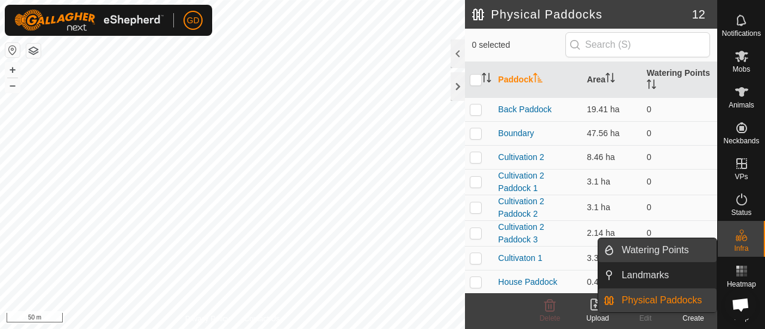
click at [654, 246] on link "Watering Points" at bounding box center [665, 250] width 102 height 24
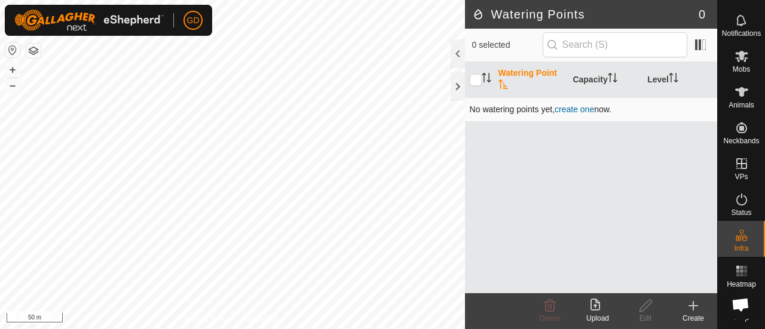
click at [574, 108] on link "create one" at bounding box center [574, 110] width 39 height 10
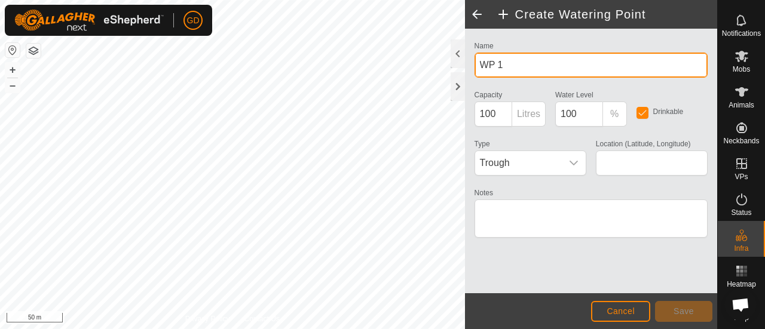
drag, startPoint x: 507, startPoint y: 64, endPoint x: 474, endPoint y: 65, distance: 32.9
click at [475, 65] on input "WP 1" at bounding box center [591, 65] width 233 height 25
type input "Yard Dam"
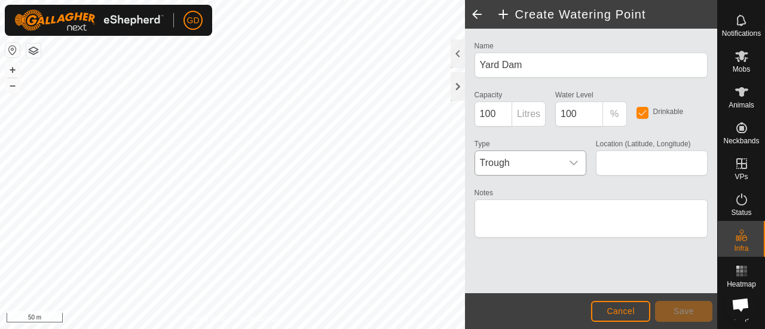
click at [574, 164] on icon "dropdown trigger" at bounding box center [574, 163] width 8 height 5
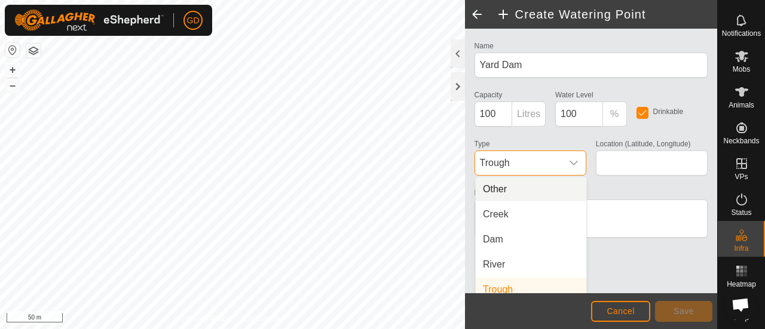
scroll to position [5, 0]
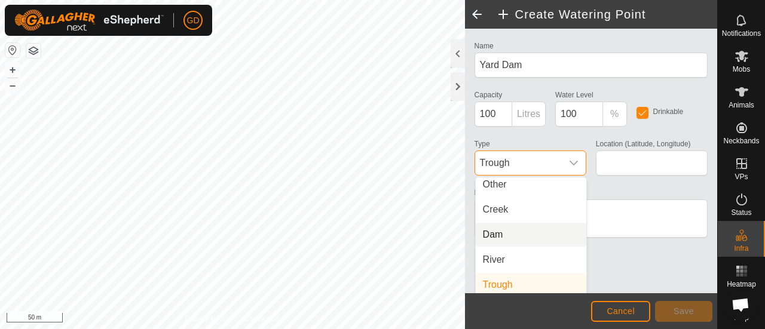
click at [510, 234] on li "Dam" at bounding box center [531, 235] width 111 height 24
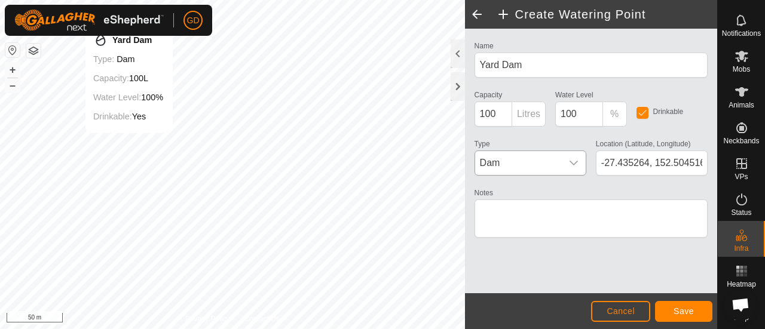
type input "-27.435286, 152.504519"
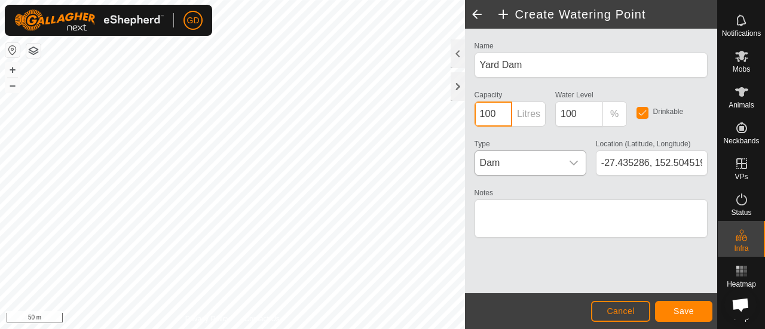
click at [495, 113] on input "100" at bounding box center [494, 114] width 38 height 25
type input "100000"
click at [531, 116] on p-inputgroup-addon "Litres" at bounding box center [528, 114] width 33 height 25
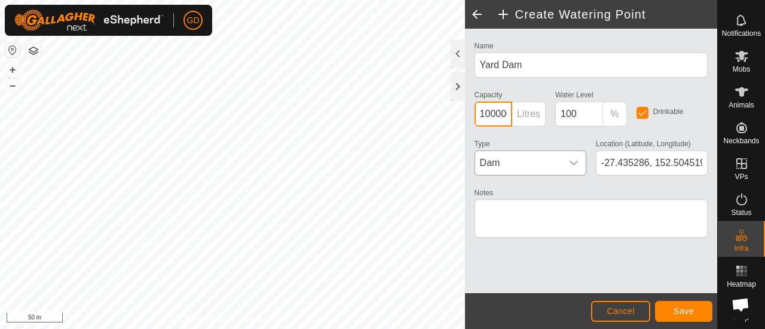
scroll to position [0, 5]
drag, startPoint x: 479, startPoint y: 113, endPoint x: 534, endPoint y: 117, distance: 55.1
click at [534, 117] on p-inputgroup "100000 Litres" at bounding box center [510, 114] width 71 height 25
click at [507, 115] on input "100000" at bounding box center [494, 114] width 38 height 25
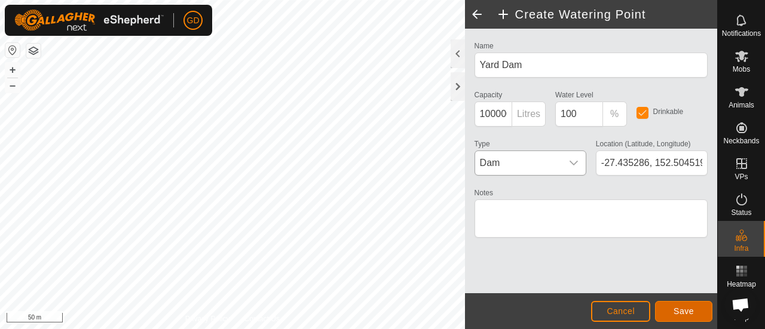
click at [682, 310] on span "Save" at bounding box center [684, 312] width 20 height 10
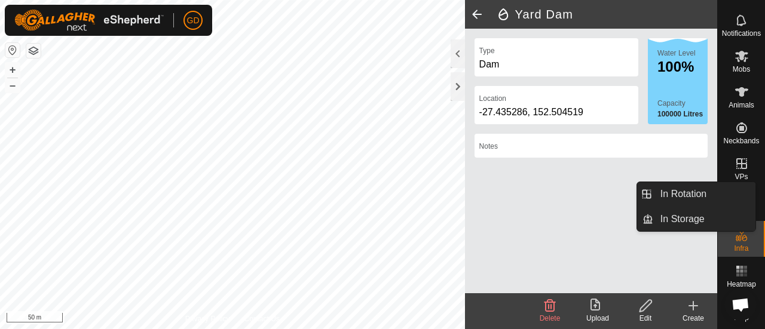
click at [736, 158] on icon at bounding box center [741, 163] width 11 height 11
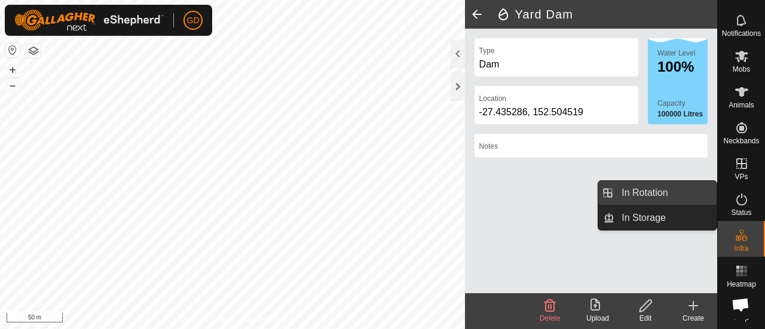
click at [653, 190] on link "In Rotation" at bounding box center [665, 193] width 102 height 24
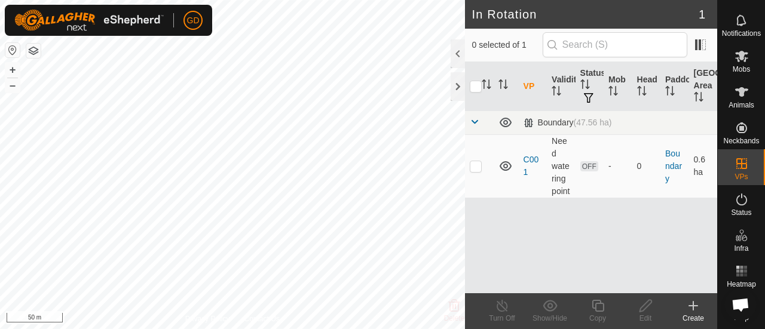
click at [693, 307] on icon at bounding box center [693, 306] width 0 height 8
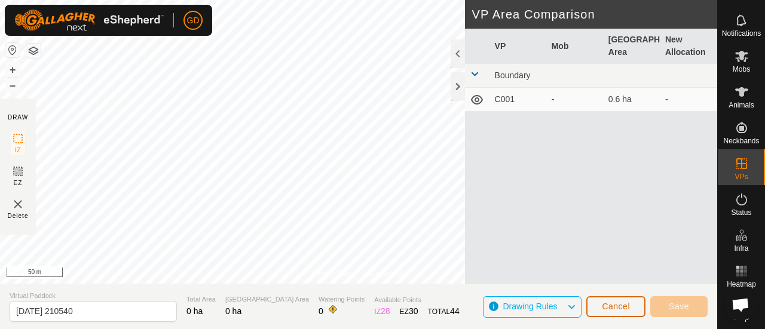
click at [621, 302] on span "Cancel" at bounding box center [616, 307] width 28 height 10
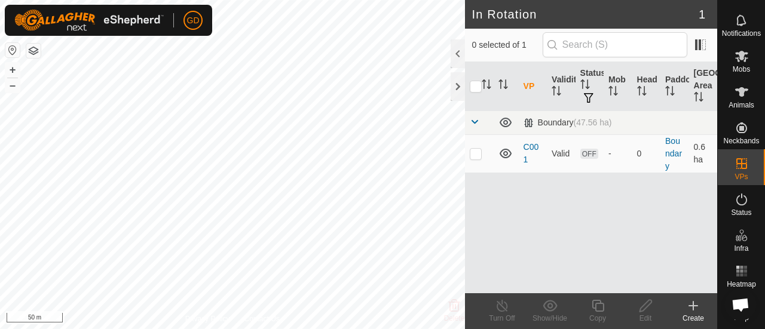
click at [692, 303] on icon at bounding box center [693, 306] width 14 height 14
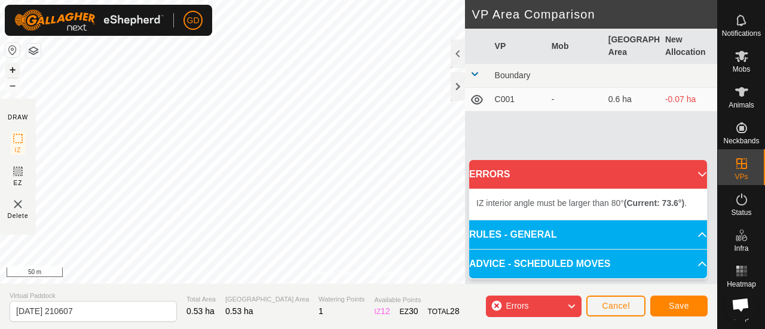
click at [13, 67] on button "+" at bounding box center [12, 70] width 14 height 14
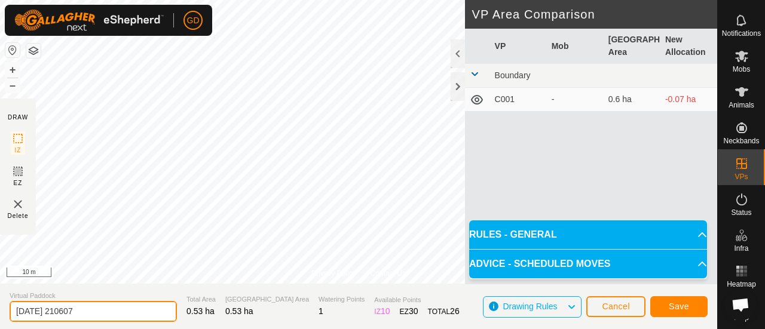
drag, startPoint x: 93, startPoint y: 314, endPoint x: 0, endPoint y: 316, distance: 92.7
click at [0, 316] on section "Virtual Paddock [DATE] 210607 Total Area 0.53 ha Grazing Area 0.53 ha Watering …" at bounding box center [358, 306] width 717 height 45
type input "C002"
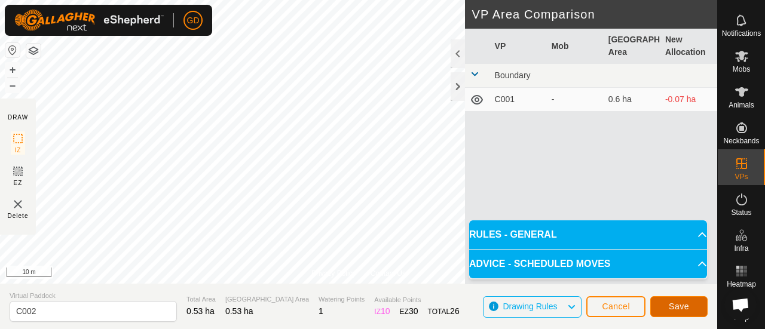
click at [673, 305] on span "Save" at bounding box center [679, 307] width 20 height 10
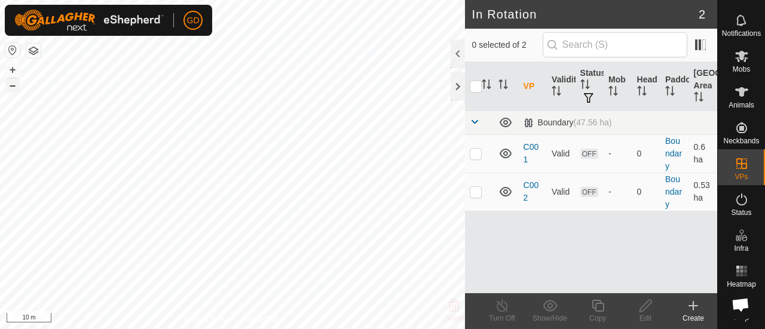
click at [14, 84] on button "–" at bounding box center [12, 85] width 14 height 14
click at [693, 304] on icon at bounding box center [693, 306] width 0 height 8
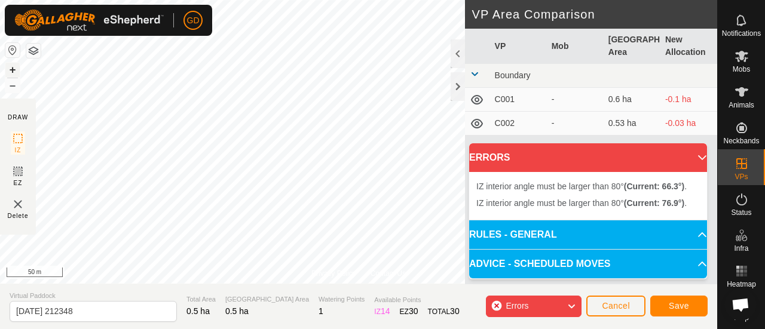
click at [11, 66] on button "+" at bounding box center [12, 70] width 14 height 14
click at [29, 121] on div "Privacy Policy Contact Us IZ interior angle must be larger than 80° (Current: 7…" at bounding box center [358, 164] width 717 height 329
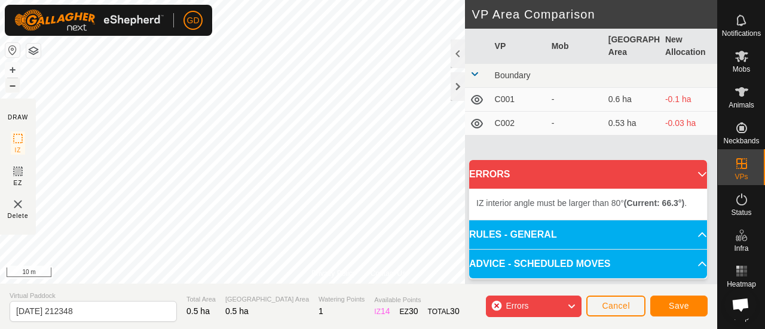
click at [8, 87] on button "–" at bounding box center [12, 85] width 14 height 14
click at [10, 69] on button "+" at bounding box center [12, 70] width 14 height 14
click at [342, 0] on html "GD Schedules Notifications Mobs Animals Neckbands VPs Status Infra Heatmap Help…" at bounding box center [382, 164] width 765 height 329
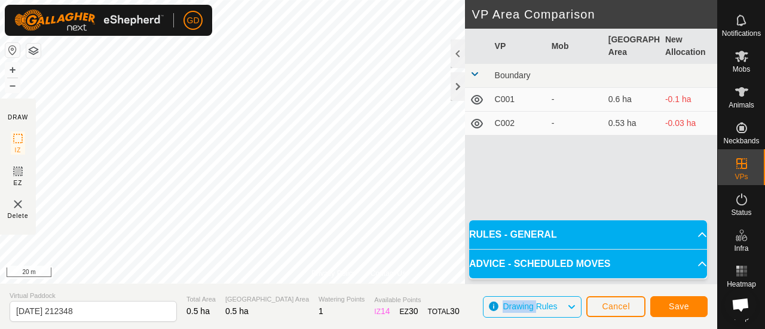
drag, startPoint x: 468, startPoint y: 316, endPoint x: 437, endPoint y: 317, distance: 31.1
click at [437, 317] on section "Virtual Paddock [DATE] 212348 Total Area 0.5 ha Grazing Area 0.5 ha Watering Po…" at bounding box center [358, 306] width 717 height 45
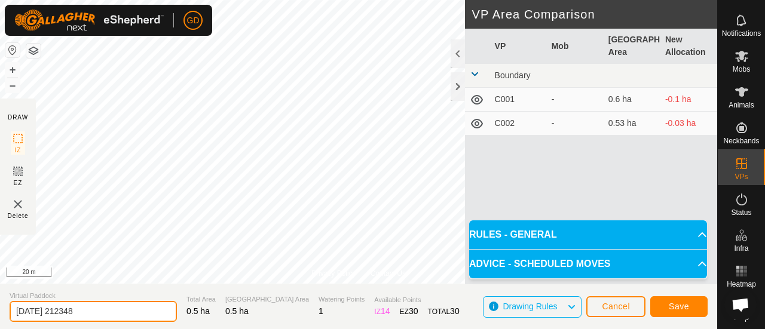
drag, startPoint x: 97, startPoint y: 312, endPoint x: 0, endPoint y: 308, distance: 96.9
click at [0, 308] on section "Virtual Paddock [DATE] 212348 Total Area 0.5 ha Grazing Area 0.5 ha Watering Po…" at bounding box center [358, 306] width 717 height 45
type input "C003"
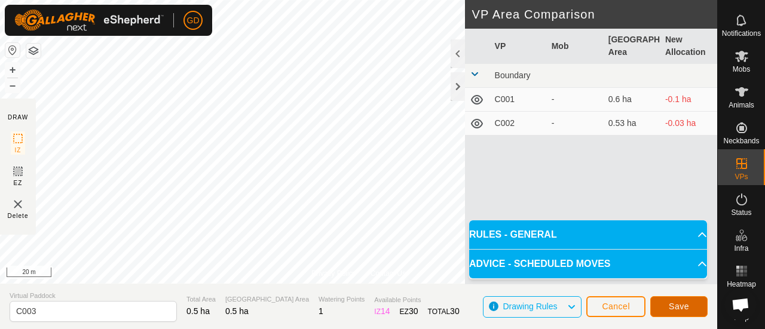
click at [669, 305] on button "Save" at bounding box center [678, 306] width 57 height 21
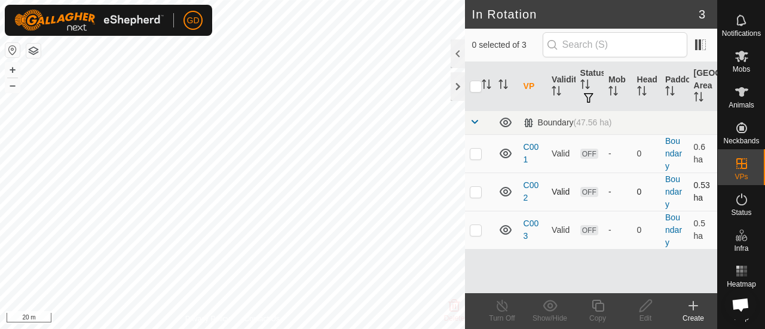
click at [477, 191] on p-checkbox at bounding box center [476, 192] width 12 height 10
checkbox input "true"
click at [637, 308] on edit-svg-icon at bounding box center [646, 306] width 48 height 14
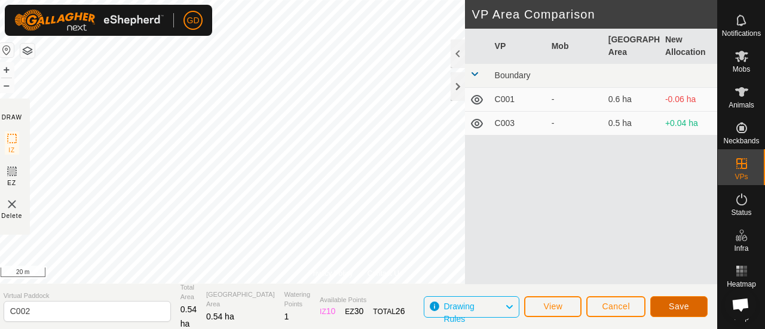
click at [683, 303] on span "Save" at bounding box center [679, 307] width 20 height 10
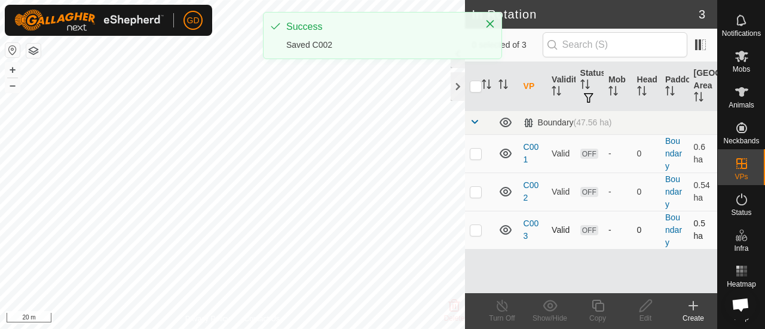
click at [475, 229] on p-checkbox at bounding box center [476, 230] width 12 height 10
checkbox input "true"
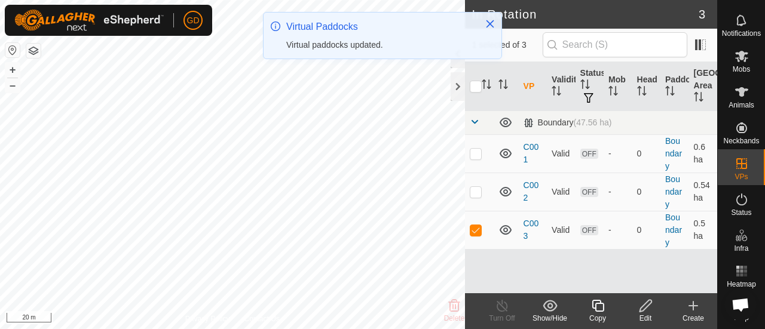
click at [645, 307] on icon at bounding box center [645, 306] width 15 height 14
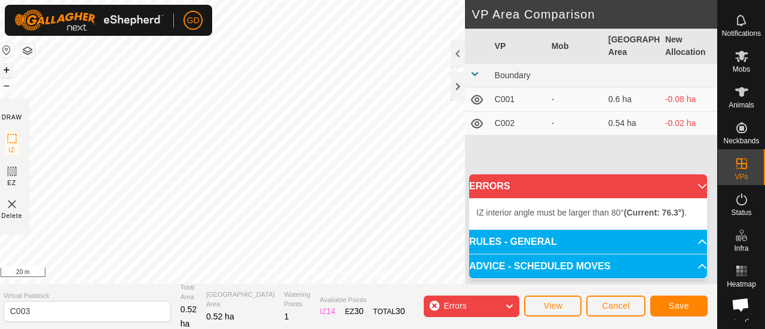
click at [14, 68] on button "+" at bounding box center [6, 70] width 14 height 14
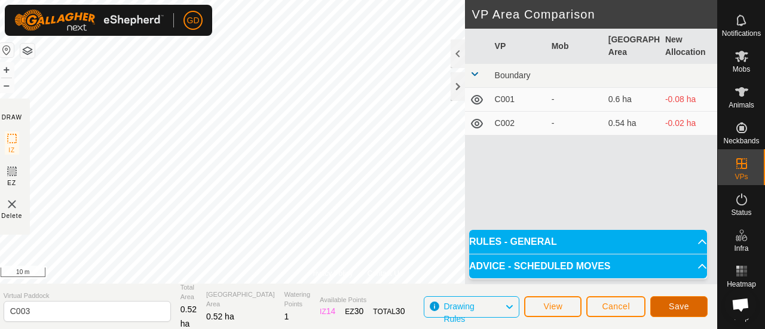
click at [678, 307] on span "Save" at bounding box center [679, 307] width 20 height 10
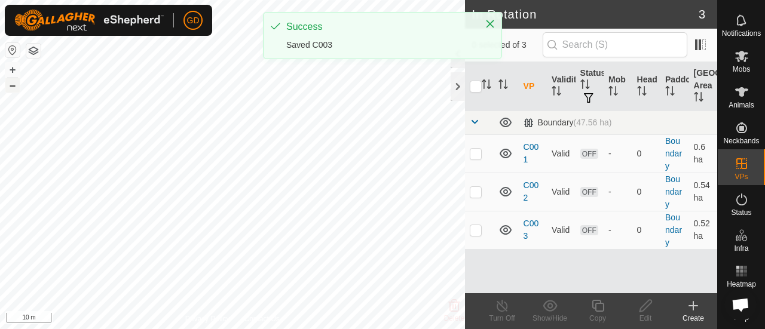
click at [9, 84] on button "–" at bounding box center [12, 85] width 14 height 14
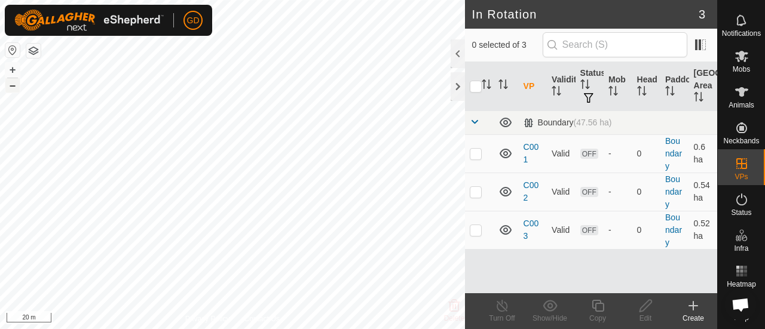
click at [9, 84] on button "–" at bounding box center [12, 85] width 14 height 14
